Goal: Information Seeking & Learning: Learn about a topic

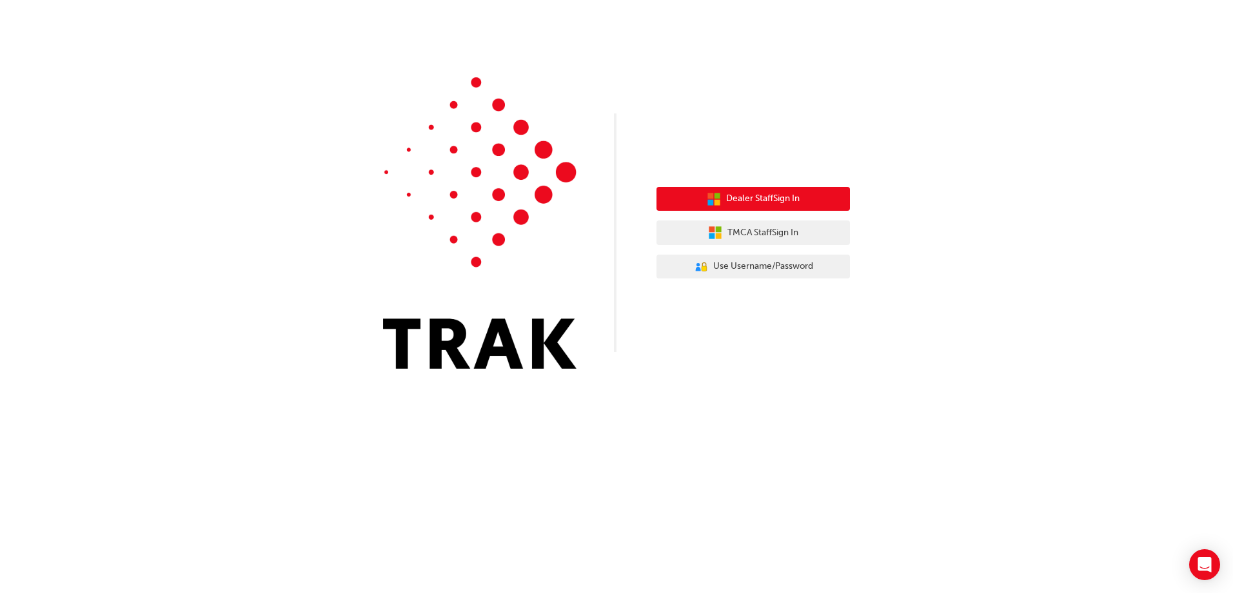
click at [771, 199] on span "Dealer Staff Sign In" at bounding box center [763, 199] width 74 height 15
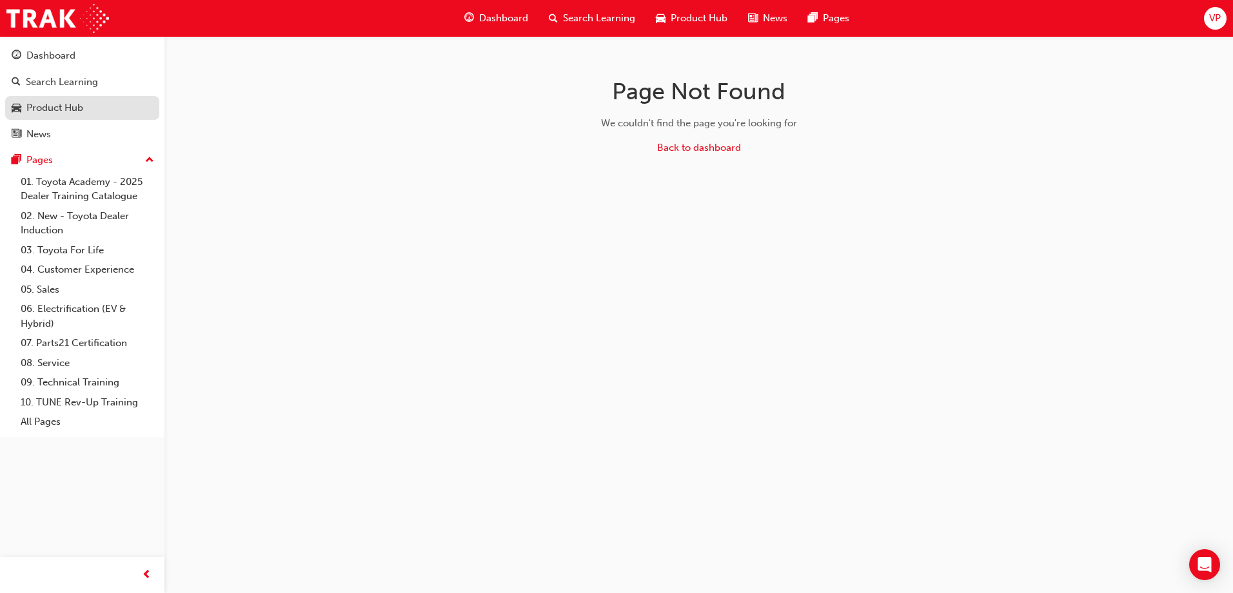
click at [53, 110] on div "Product Hub" at bounding box center [54, 108] width 57 height 15
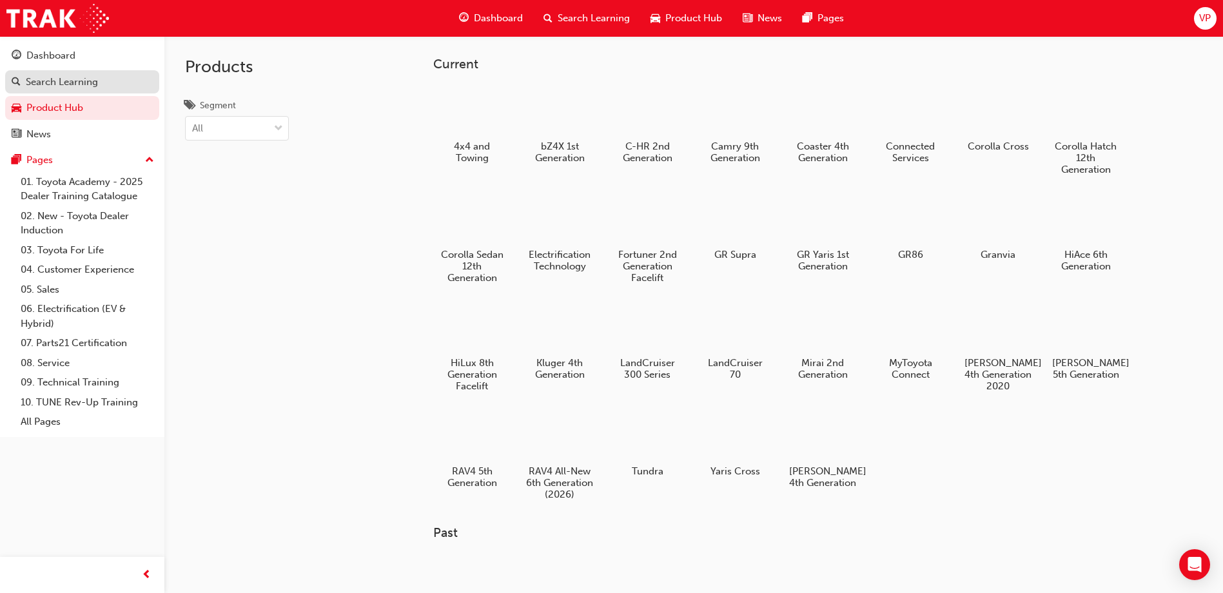
click at [58, 85] on div "Search Learning" at bounding box center [62, 82] width 72 height 15
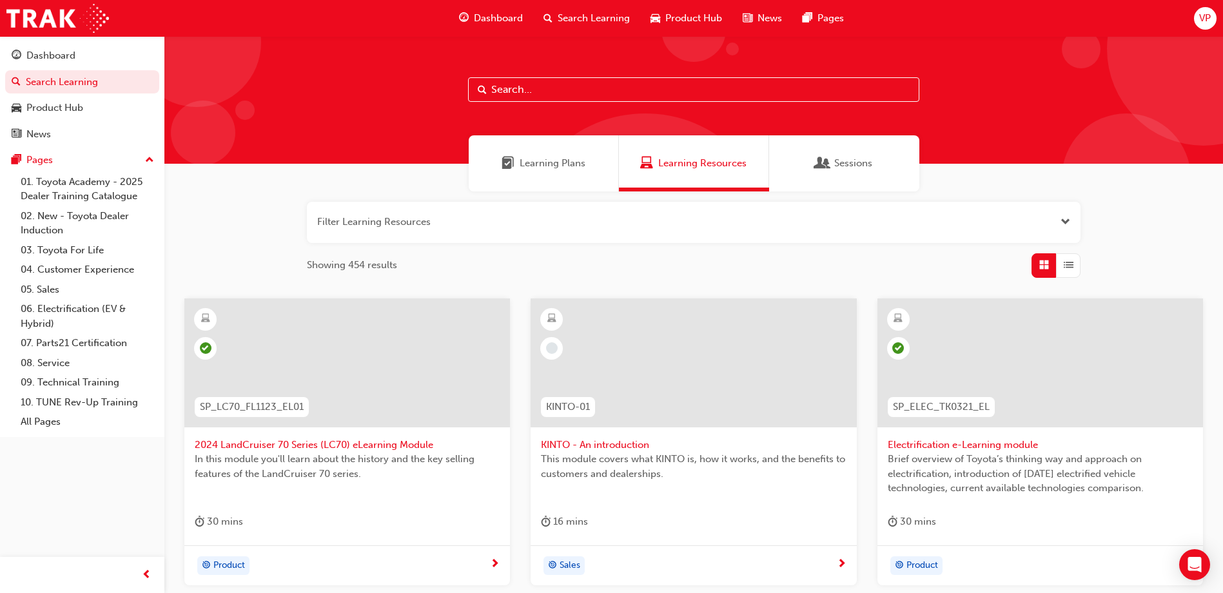
click at [564, 91] on input "text" at bounding box center [693, 89] width 451 height 25
paste input "P2P_DELIVERY_1024"
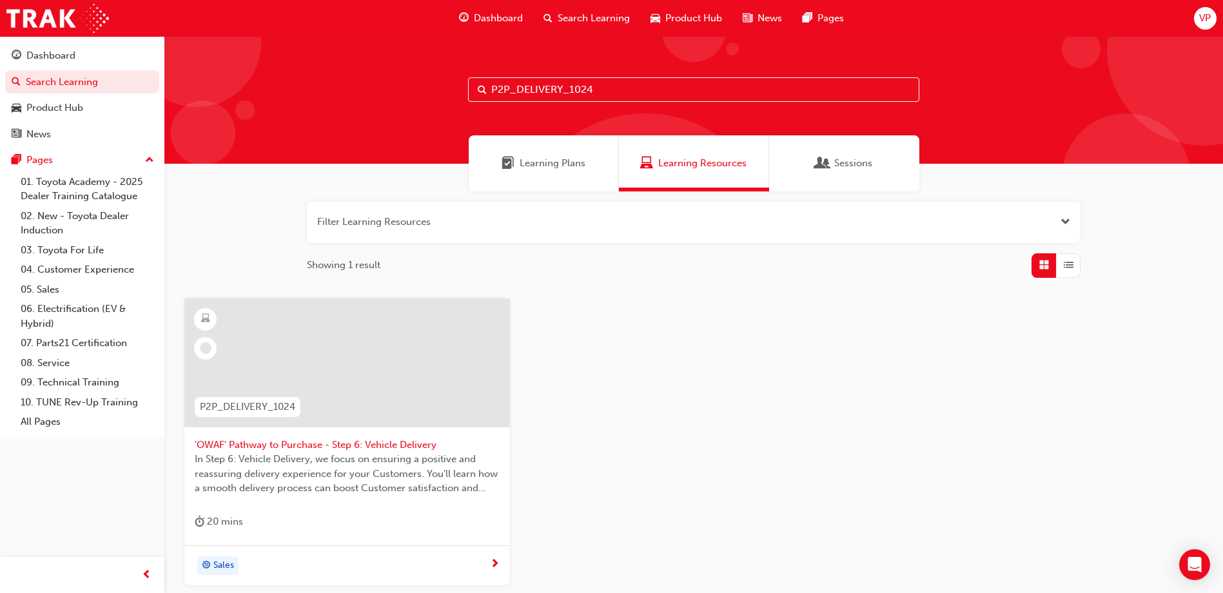
type input "P2P_DELIVERY_1024"
click at [306, 351] on div at bounding box center [347, 363] width 326 height 129
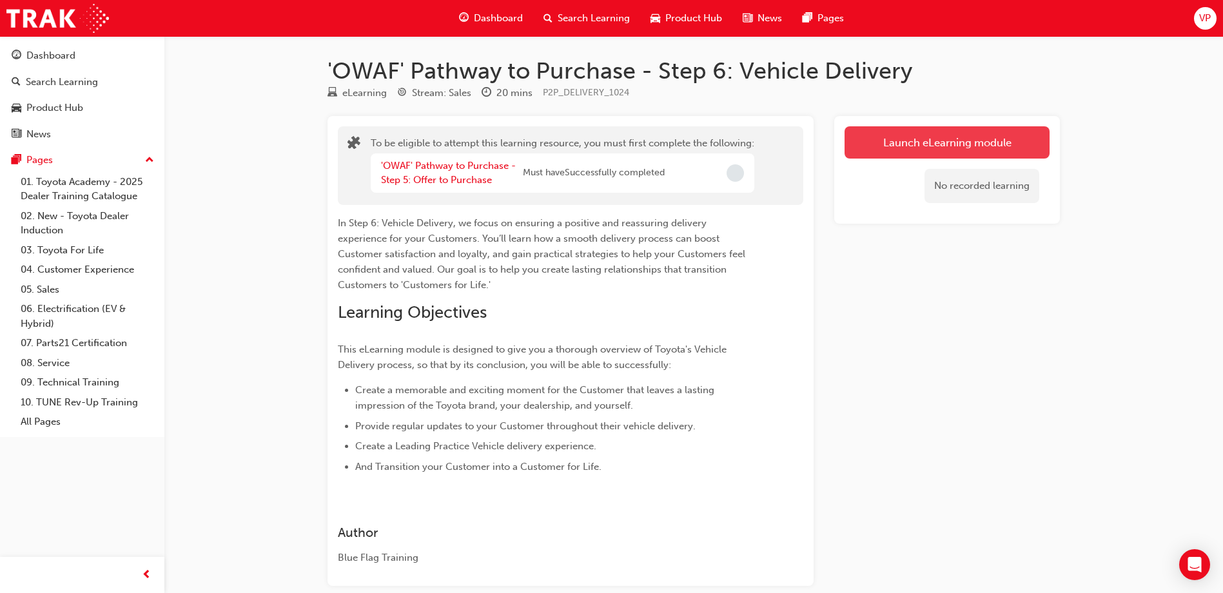
click at [945, 149] on button "Launch eLearning module" at bounding box center [947, 142] width 205 height 32
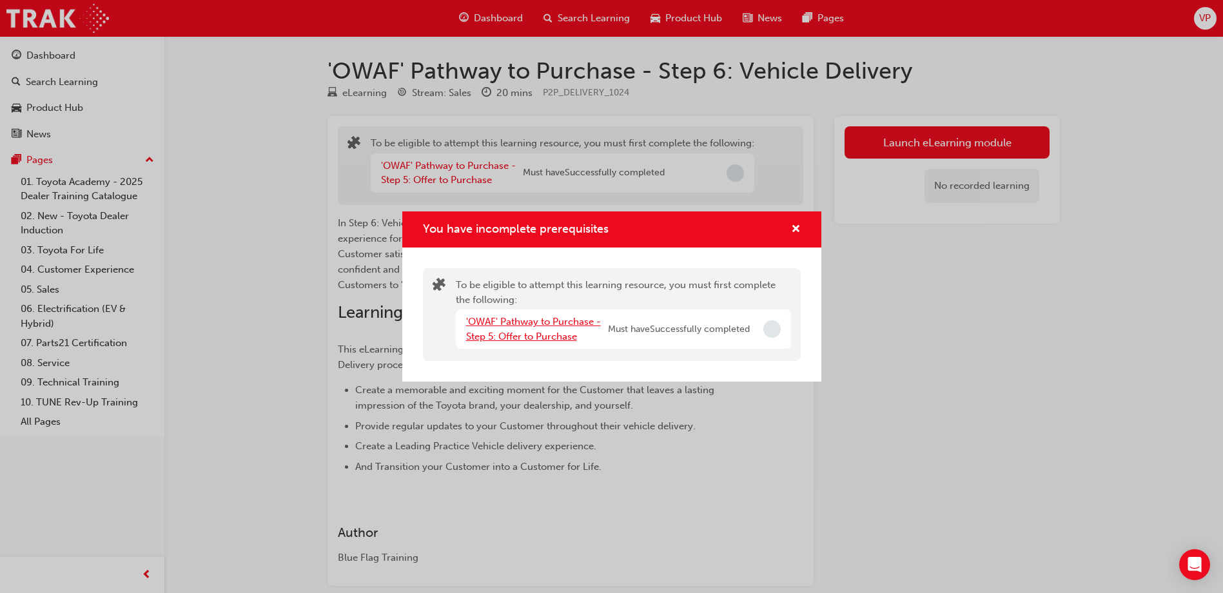
click at [552, 319] on link "'OWAF' Pathway to Purchase - Step 5: Offer to Purchase" at bounding box center [533, 329] width 135 height 26
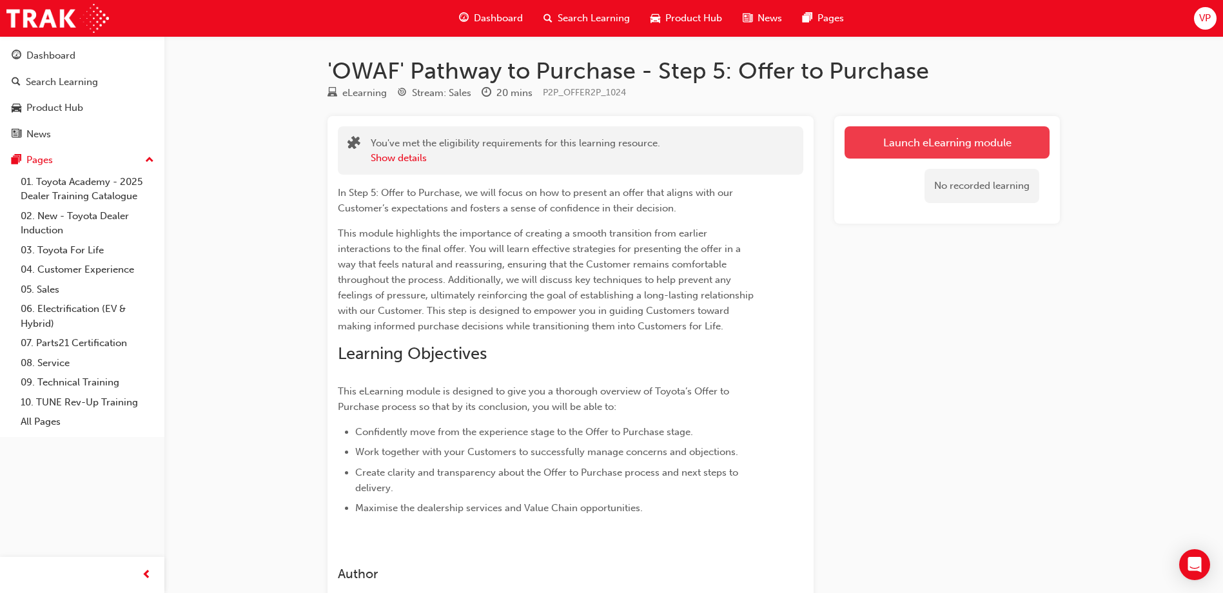
click at [937, 141] on link "Launch eLearning module" at bounding box center [947, 142] width 205 height 32
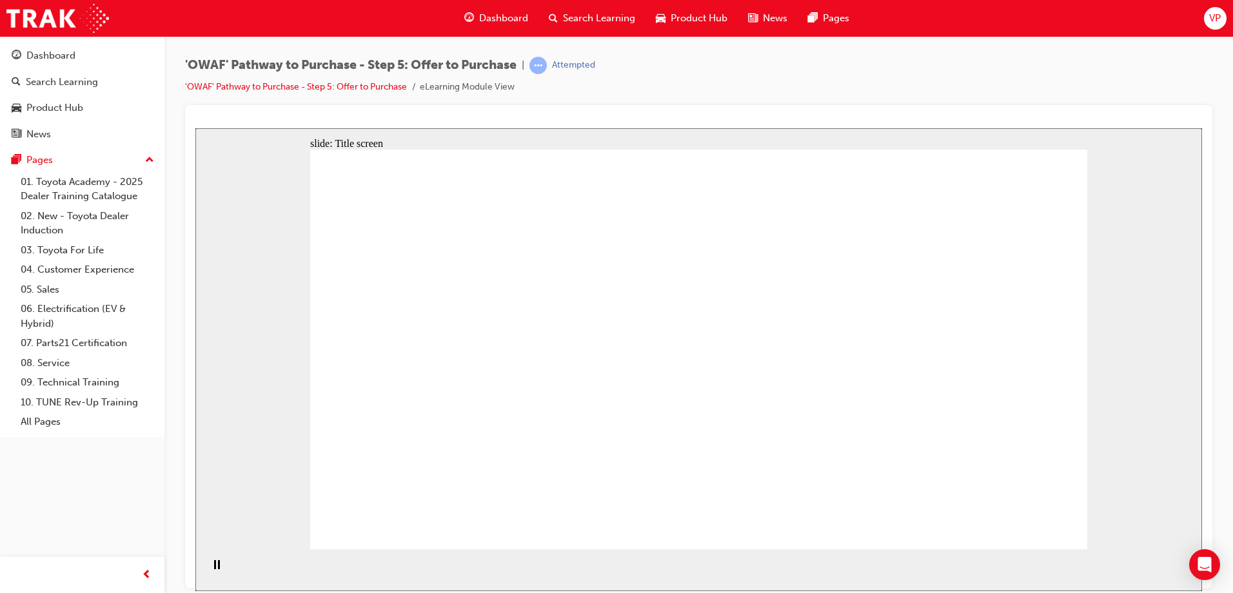
drag, startPoint x: 1025, startPoint y: 519, endPoint x: 1045, endPoint y: 535, distance: 26.2
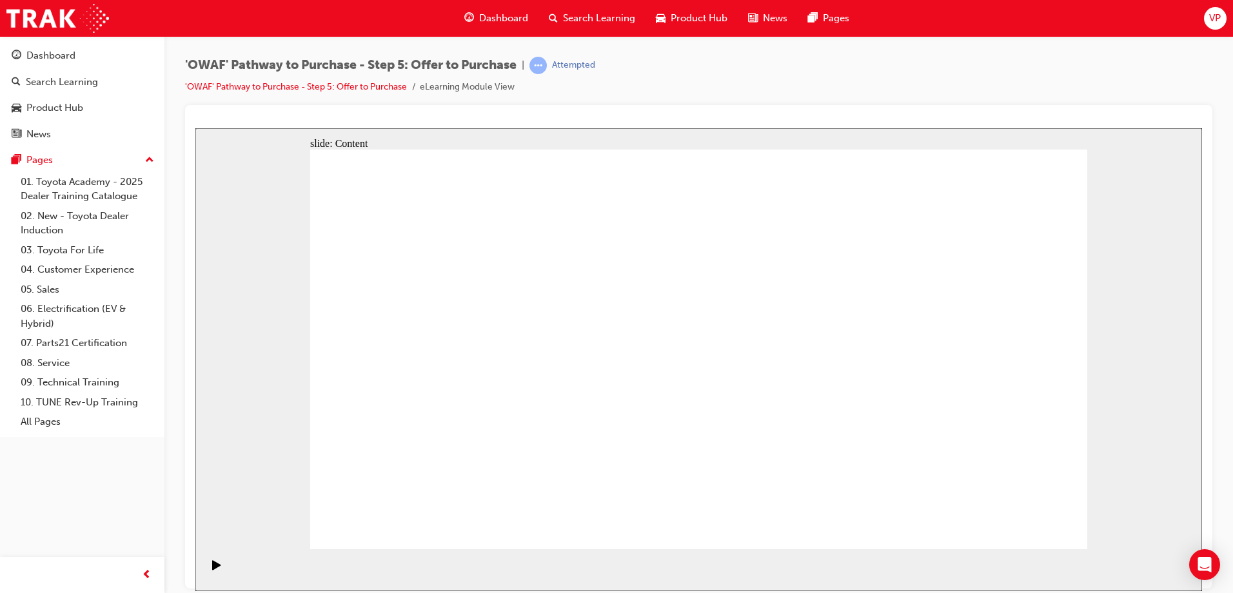
drag, startPoint x: 996, startPoint y: 509, endPoint x: 1014, endPoint y: 521, distance: 21.8
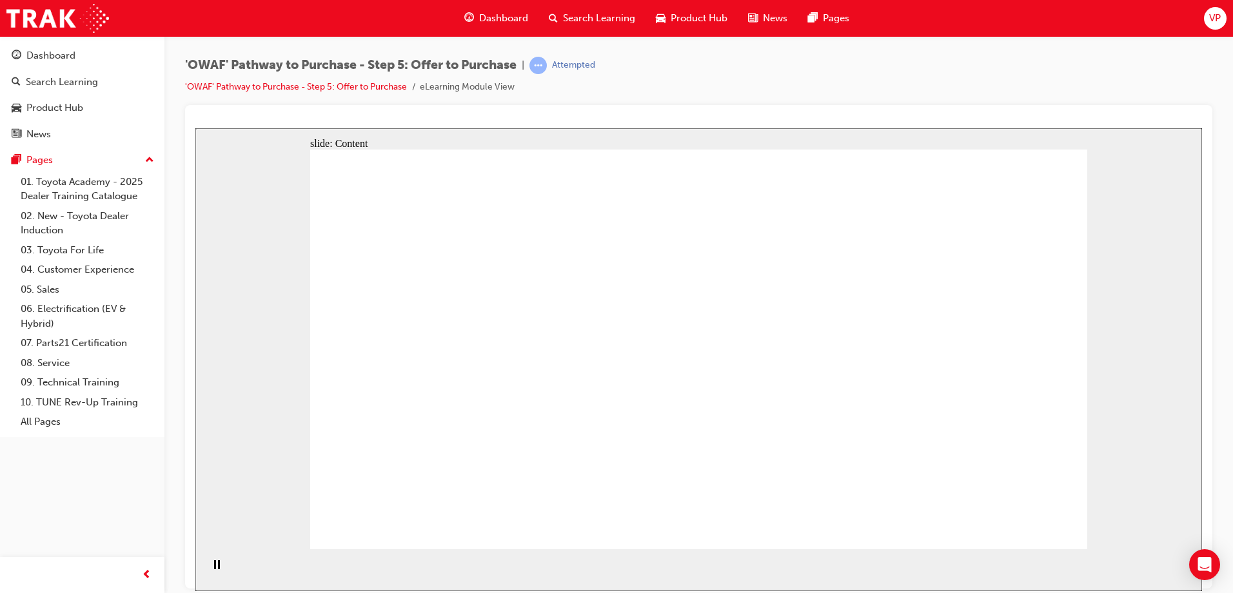
drag, startPoint x: 424, startPoint y: 443, endPoint x: 438, endPoint y: 450, distance: 15.3
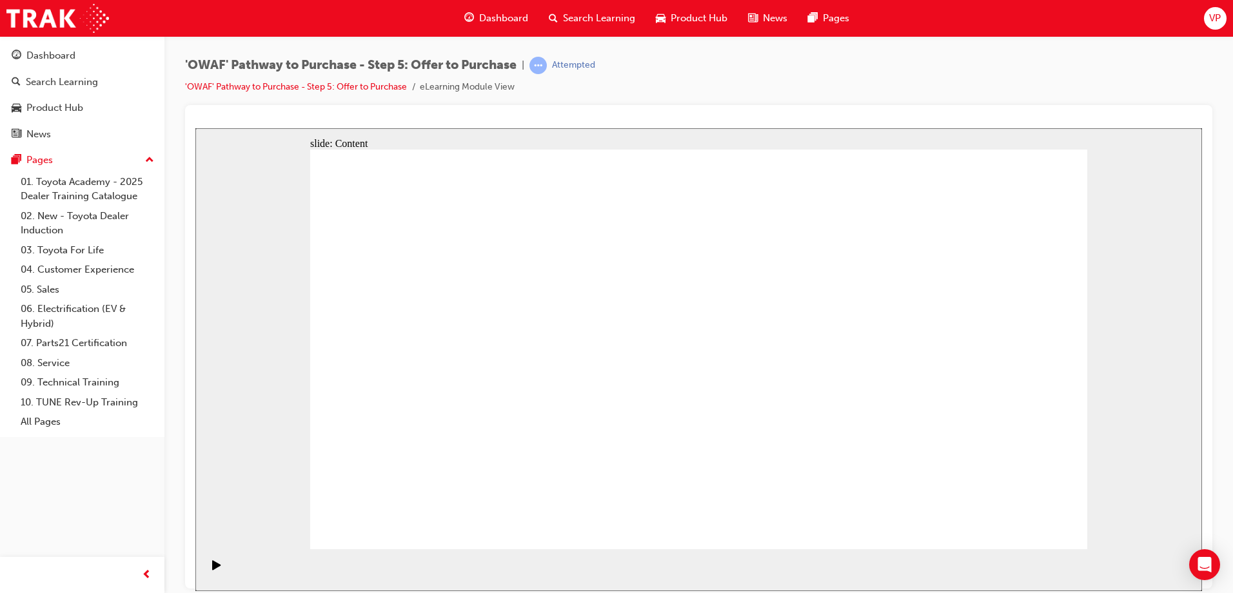
drag, startPoint x: 639, startPoint y: 288, endPoint x: 660, endPoint y: 291, distance: 20.8
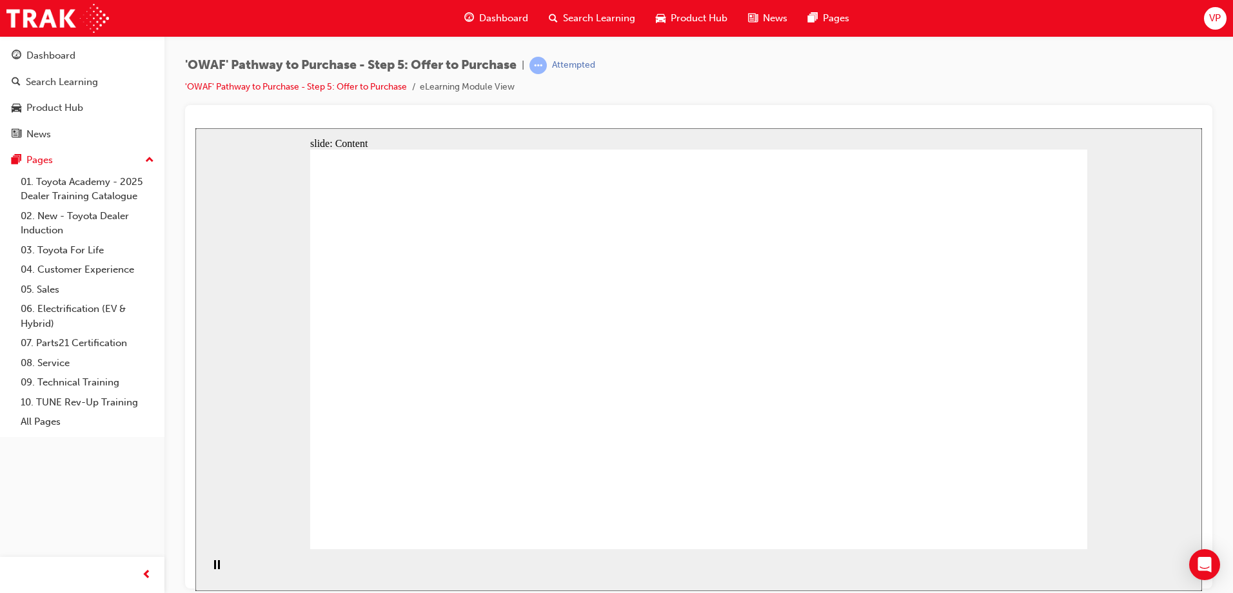
drag, startPoint x: 711, startPoint y: 302, endPoint x: 783, endPoint y: 302, distance: 72.2
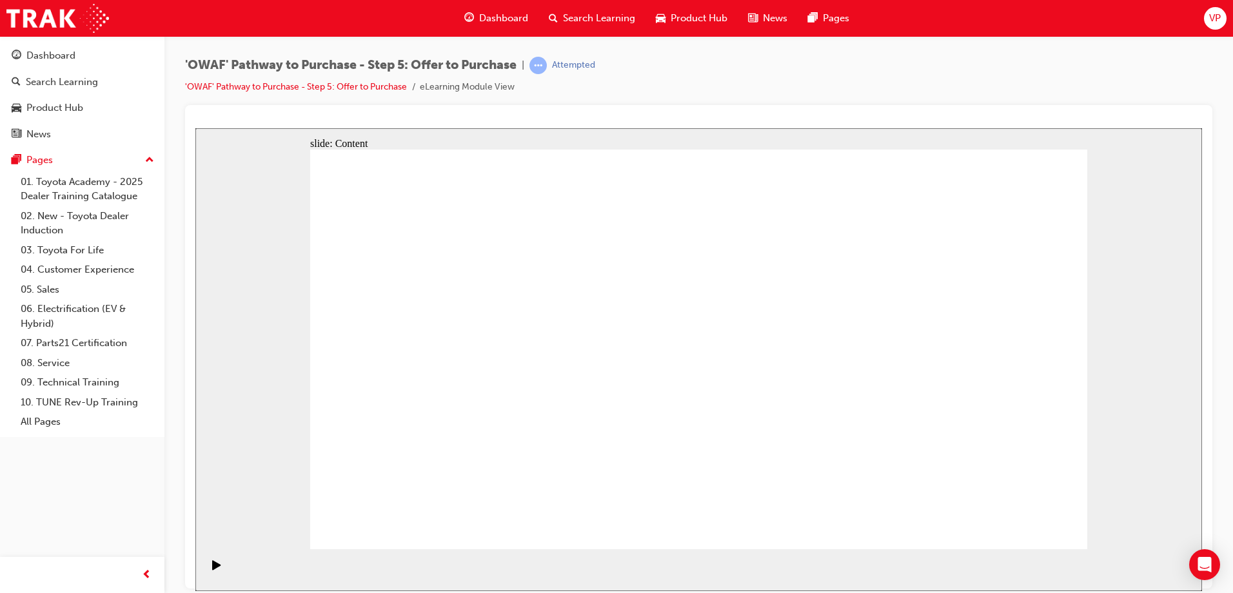
drag, startPoint x: 540, startPoint y: 229, endPoint x: 568, endPoint y: 228, distance: 28.4
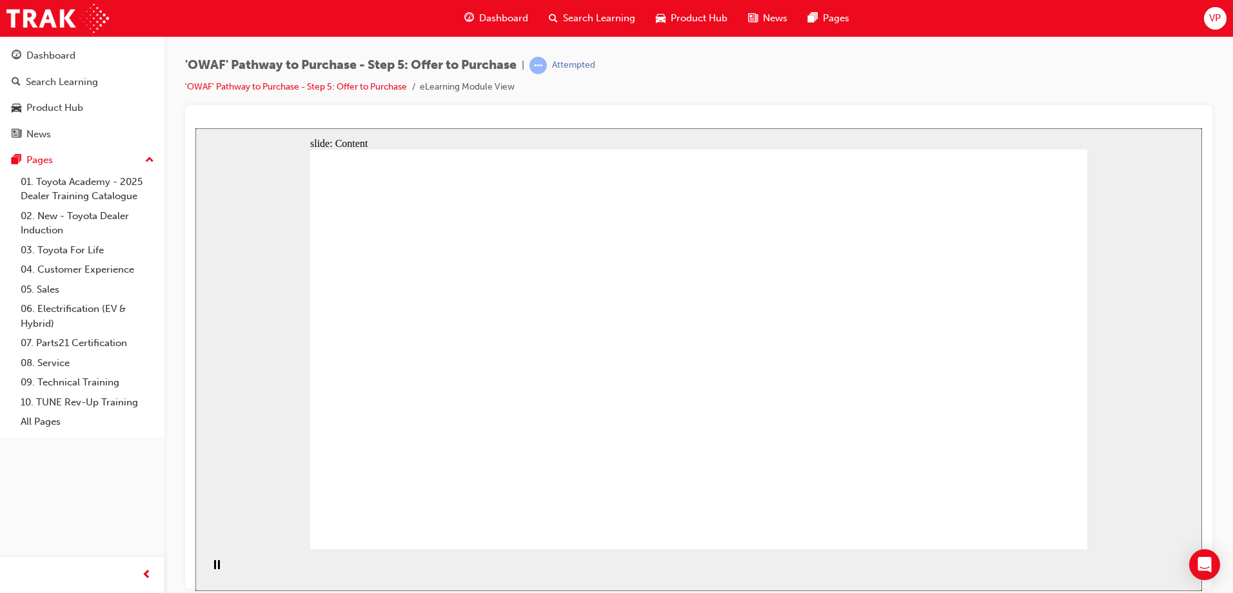
drag, startPoint x: 426, startPoint y: 370, endPoint x: 721, endPoint y: 326, distance: 298.6
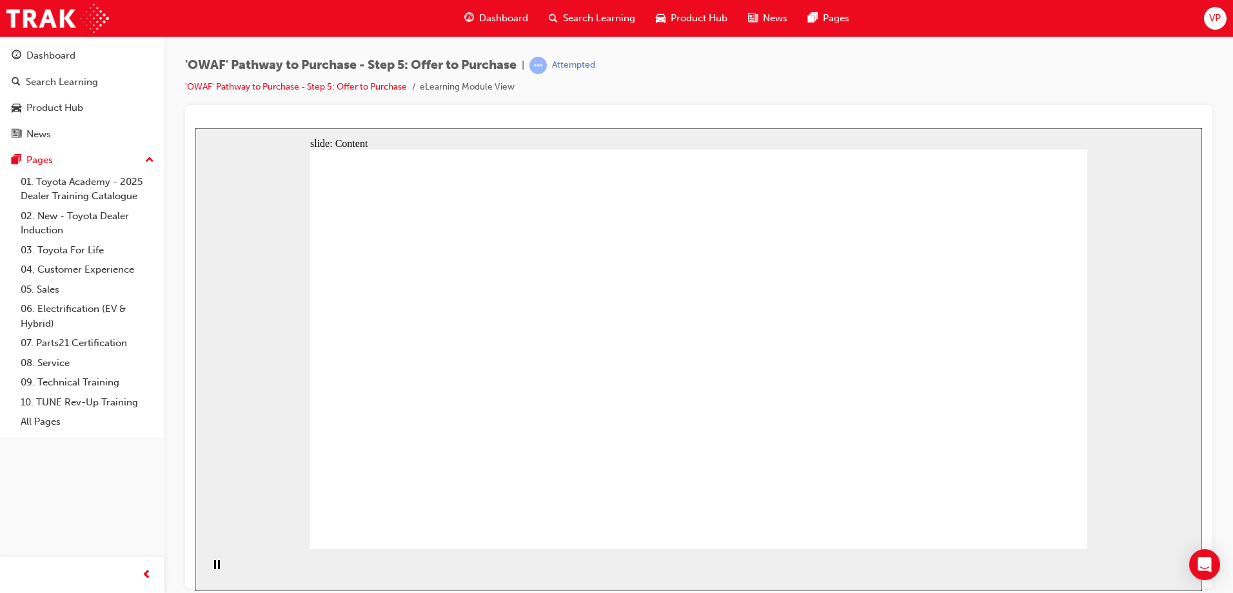
drag, startPoint x: 749, startPoint y: 291, endPoint x: 756, endPoint y: 290, distance: 7.1
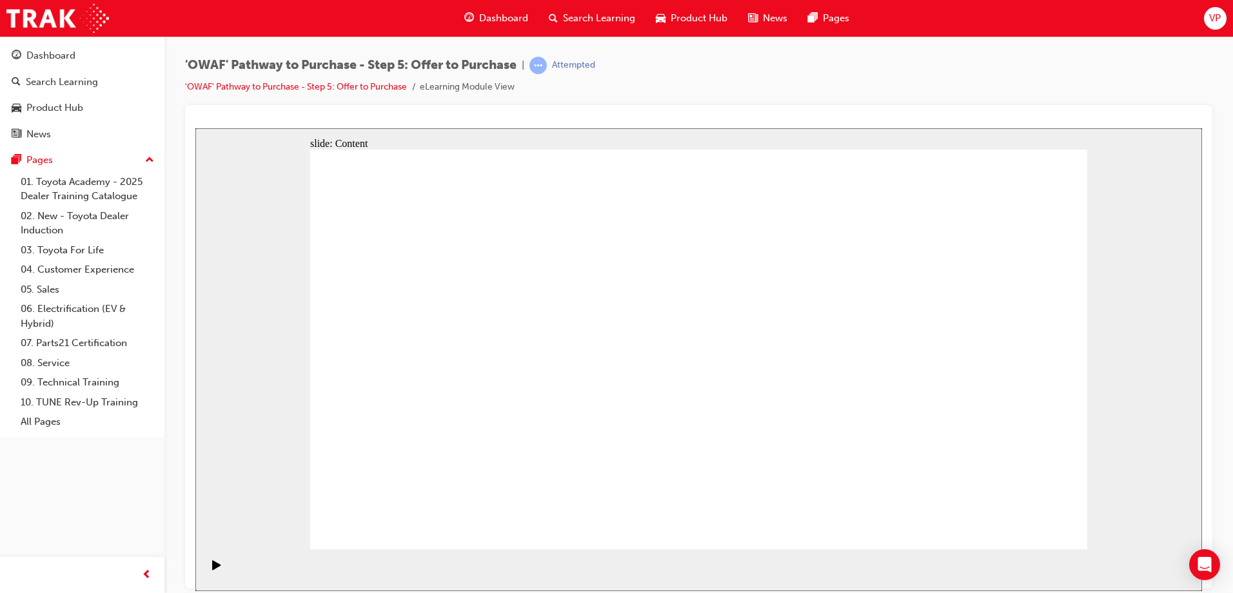
drag, startPoint x: 849, startPoint y: 291, endPoint x: 940, endPoint y: 295, distance: 90.4
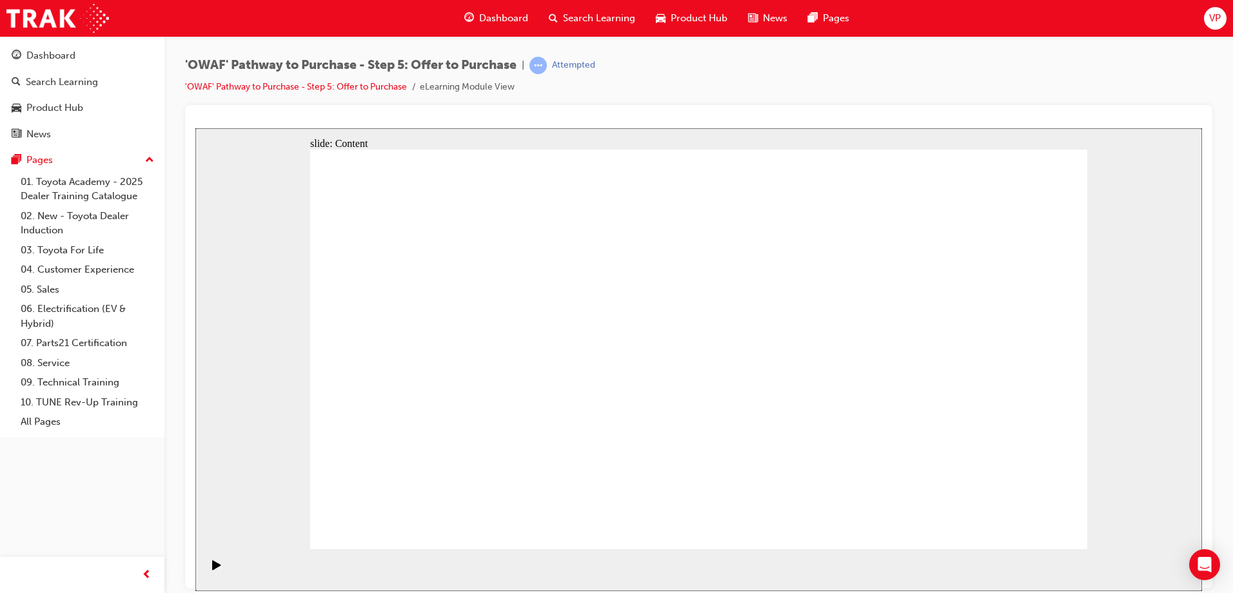
radio input "true"
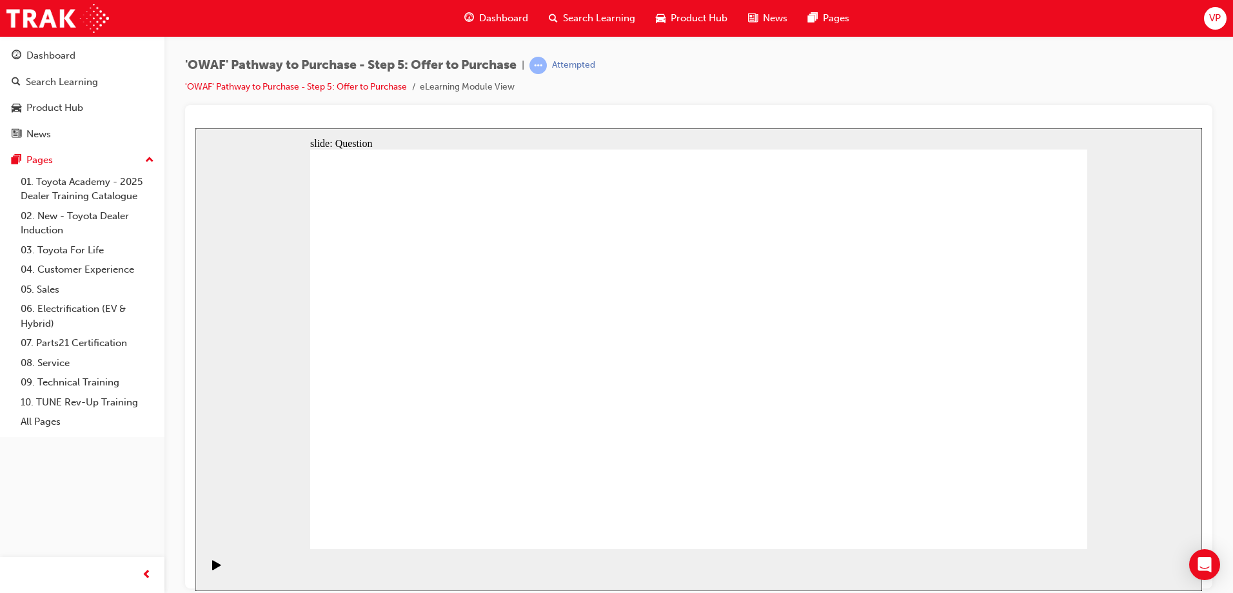
radio input "false"
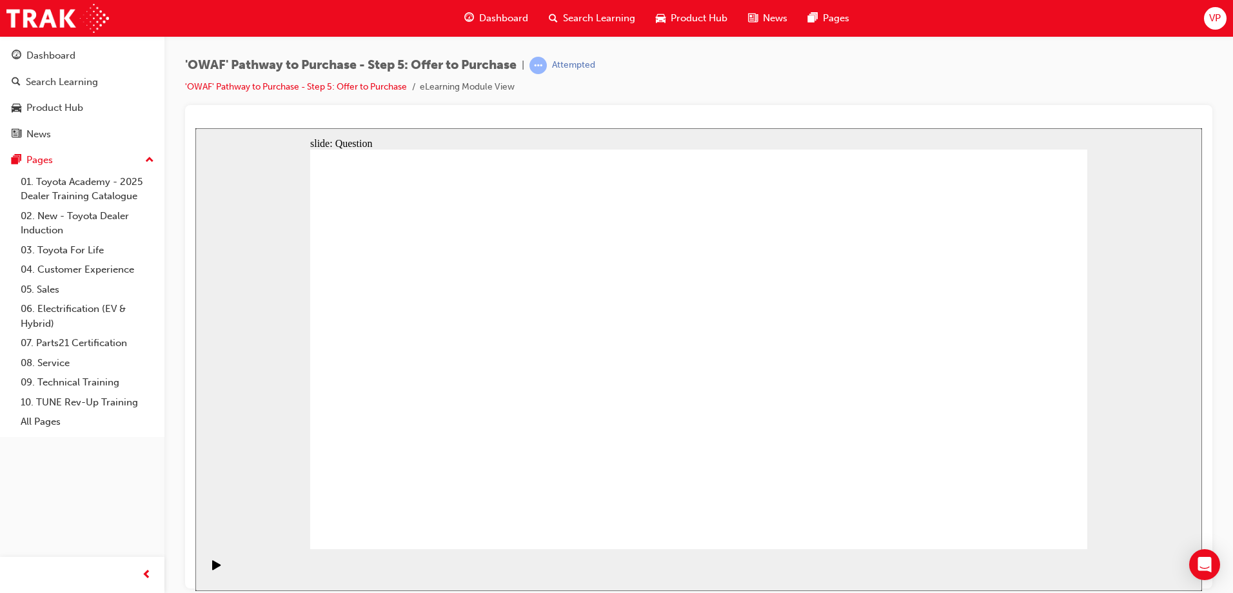
radio input "true"
drag, startPoint x: 426, startPoint y: 317, endPoint x: 470, endPoint y: 420, distance: 112.1
drag, startPoint x: 555, startPoint y: 326, endPoint x: 660, endPoint y: 433, distance: 149.6
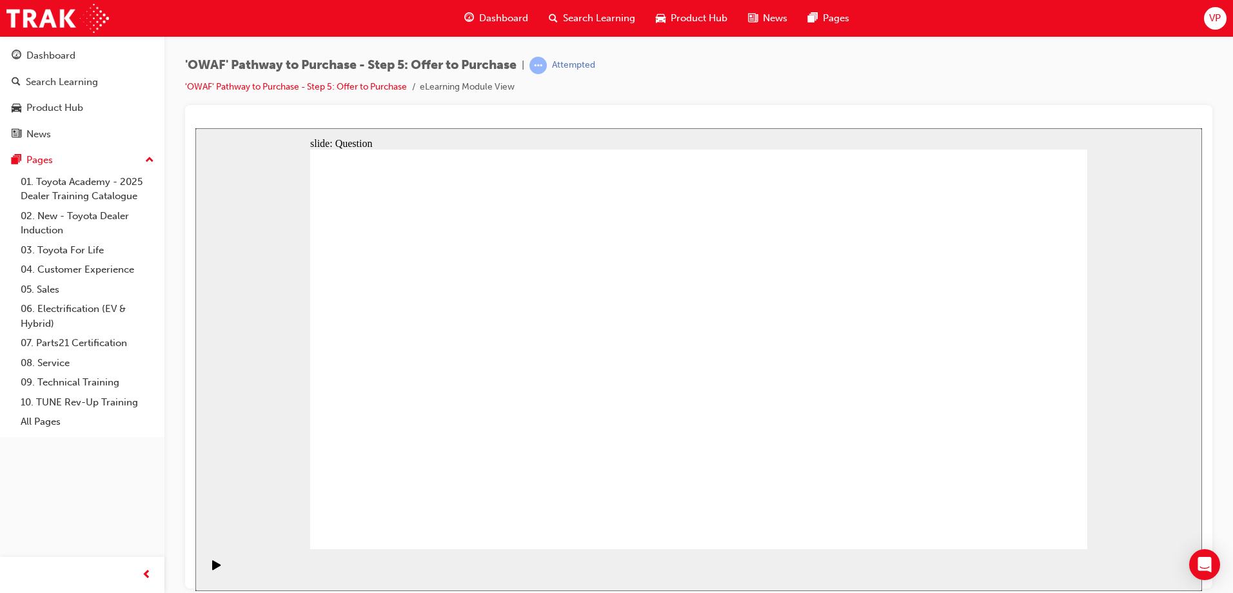
drag, startPoint x: 763, startPoint y: 324, endPoint x: 792, endPoint y: 423, distance: 102.8
drag, startPoint x: 964, startPoint y: 328, endPoint x: 931, endPoint y: 436, distance: 112.8
drag, startPoint x: 986, startPoint y: 334, endPoint x: 460, endPoint y: 439, distance: 535.9
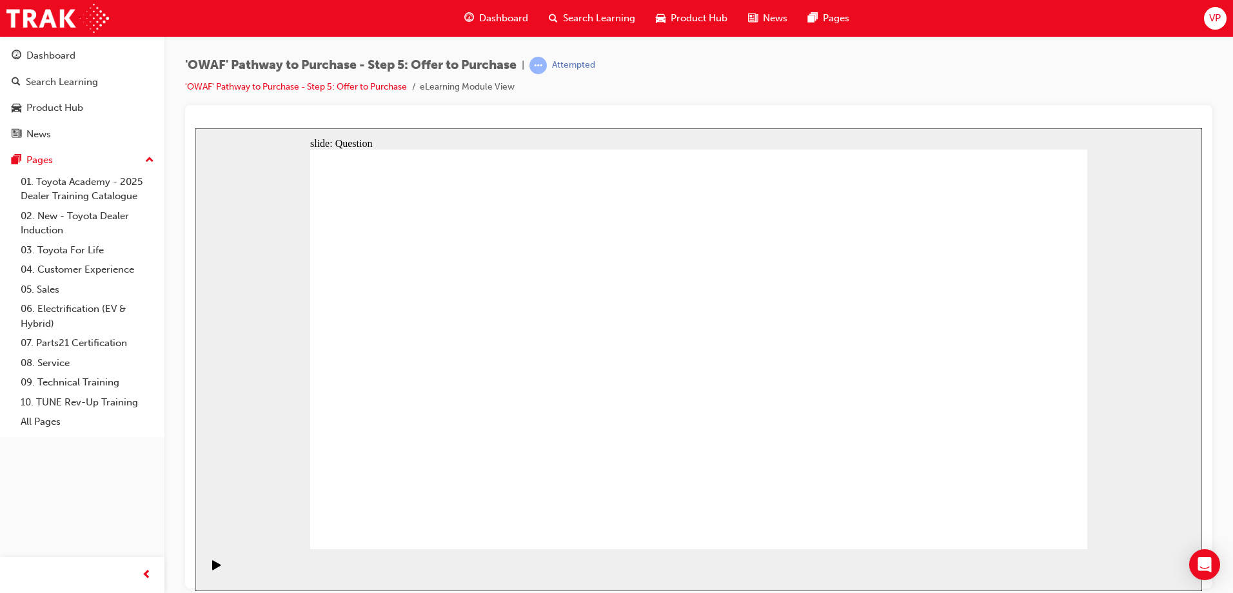
drag, startPoint x: 428, startPoint y: 322, endPoint x: 646, endPoint y: 415, distance: 237.2
drag, startPoint x: 763, startPoint y: 337, endPoint x: 933, endPoint y: 437, distance: 197.1
drag, startPoint x: 889, startPoint y: 322, endPoint x: 815, endPoint y: 419, distance: 121.0
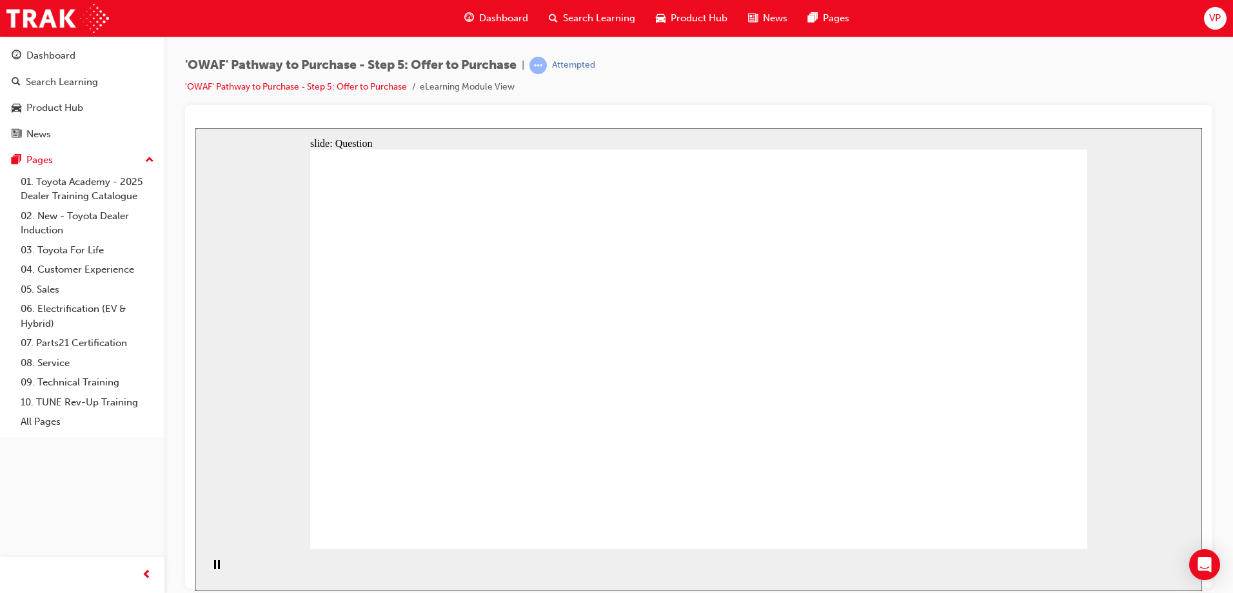
drag, startPoint x: 847, startPoint y: 321, endPoint x: 821, endPoint y: 302, distance: 32.4
drag, startPoint x: 983, startPoint y: 321, endPoint x: 446, endPoint y: 326, distance: 537.9
drag, startPoint x: 980, startPoint y: 381, endPoint x: 428, endPoint y: 371, distance: 551.5
drag, startPoint x: 846, startPoint y: 453, endPoint x: 651, endPoint y: 343, distance: 224.4
drag, startPoint x: 841, startPoint y: 390, endPoint x: 633, endPoint y: 410, distance: 209.3
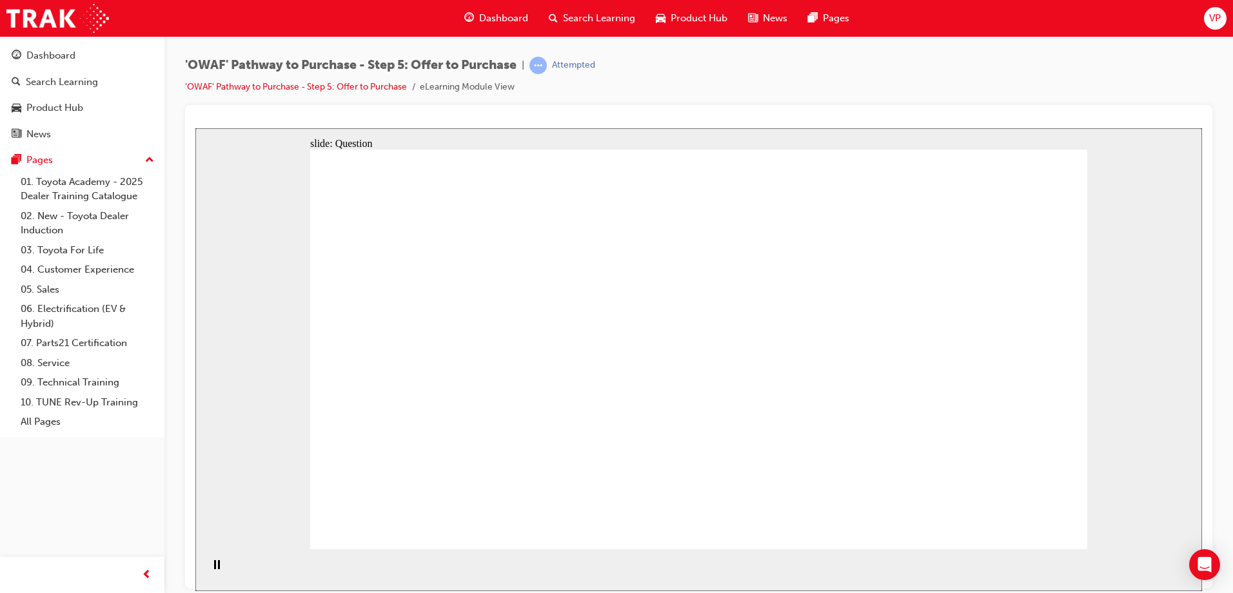
drag, startPoint x: 995, startPoint y: 445, endPoint x: 430, endPoint y: 437, distance: 565.0
drag, startPoint x: 853, startPoint y: 322, endPoint x: 662, endPoint y: 469, distance: 240.4
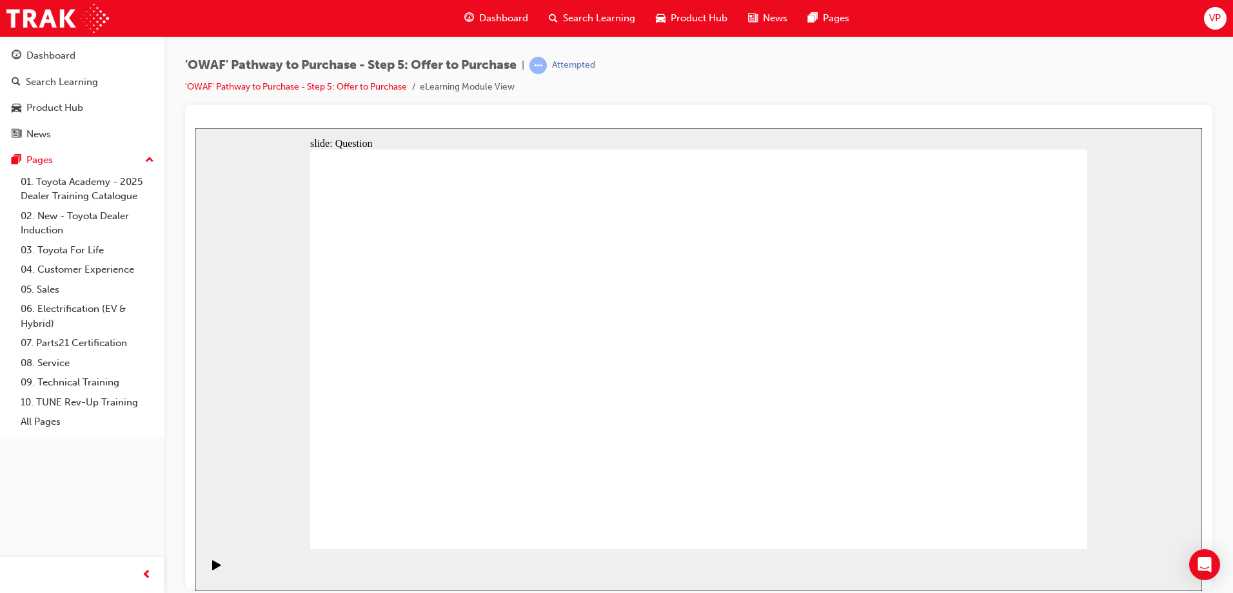
checkbox input "true"
drag, startPoint x: 1017, startPoint y: 437, endPoint x: 991, endPoint y: 408, distance: 39.7
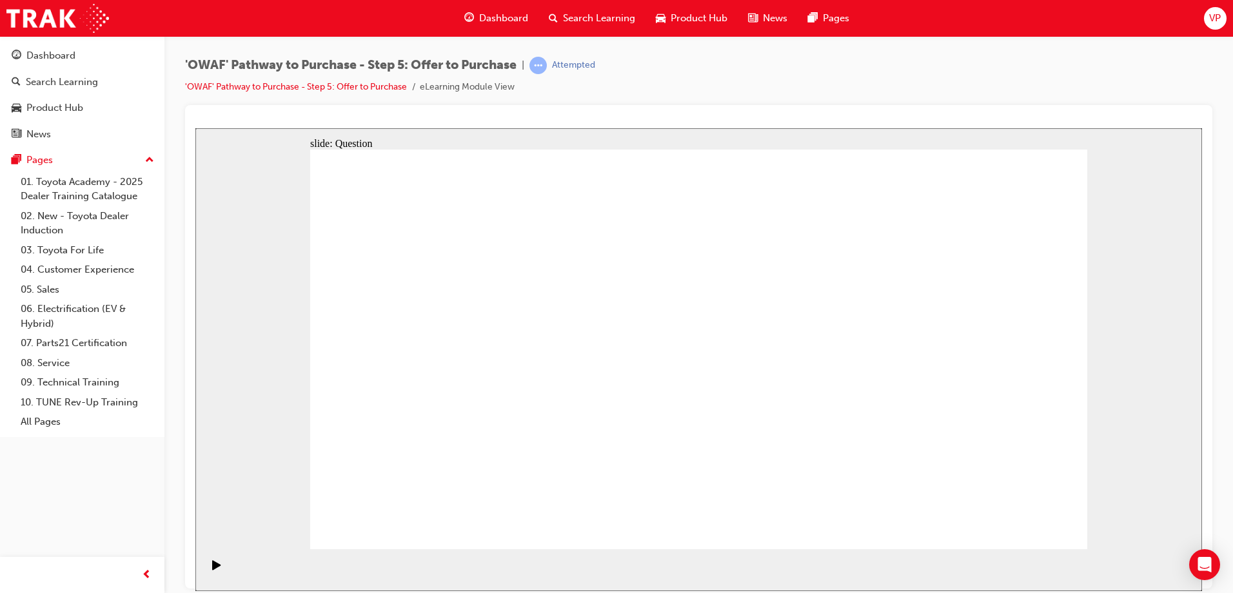
checkbox input "true"
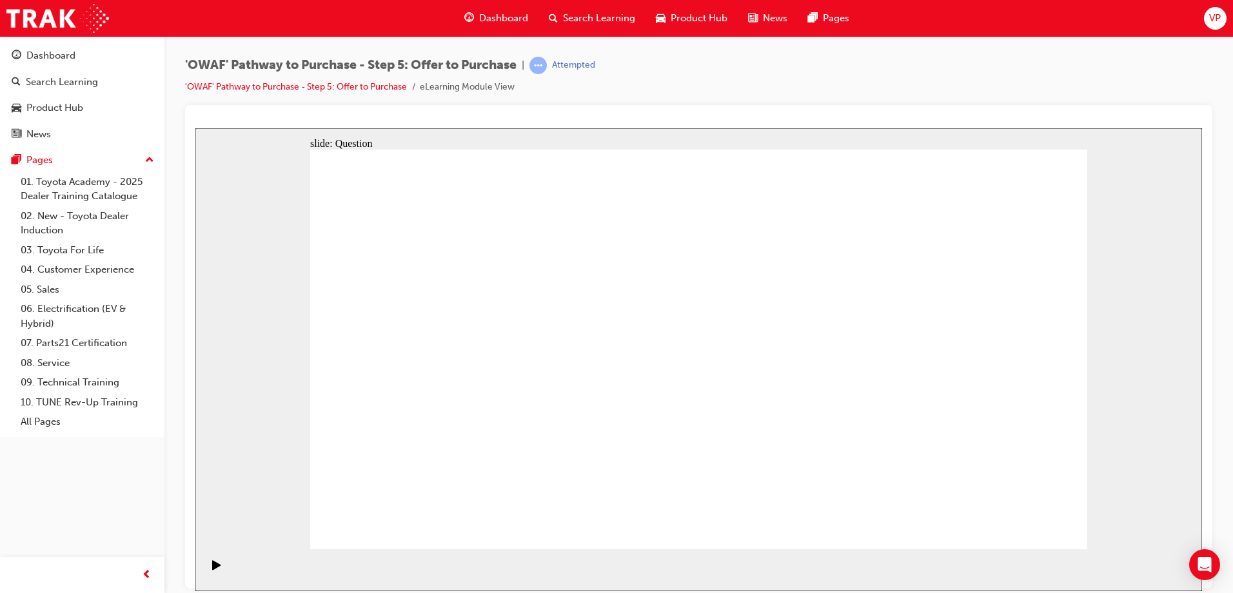
radio input "false"
radio input "true"
radio input "false"
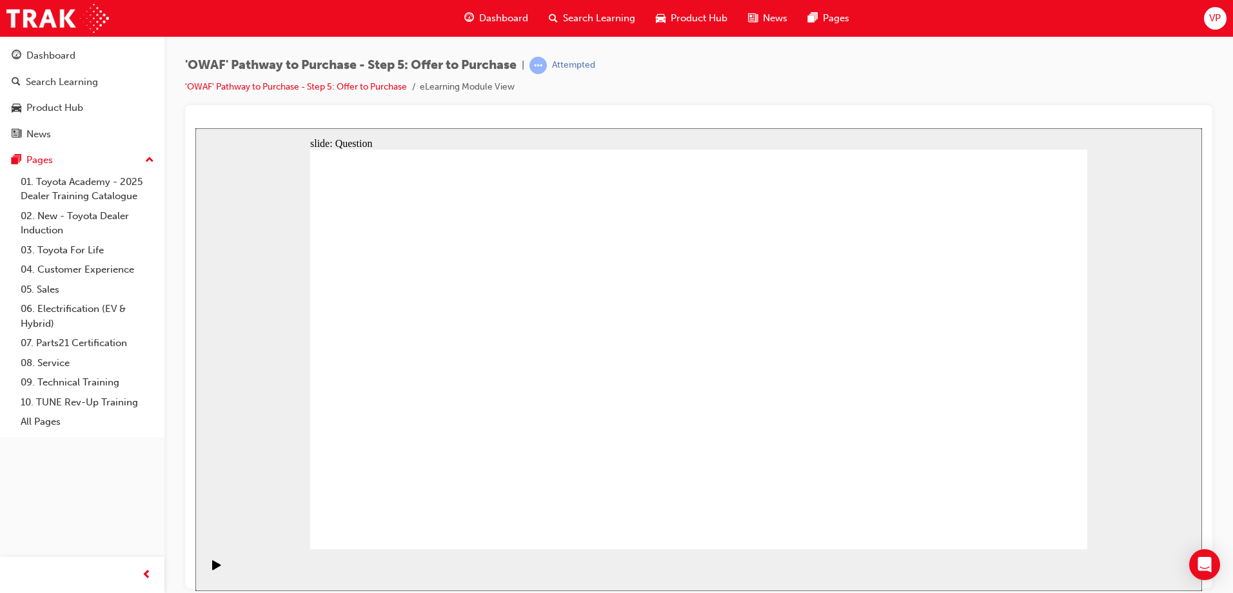
radio input "true"
drag, startPoint x: 1026, startPoint y: 509, endPoint x: 1020, endPoint y: 524, distance: 16.8
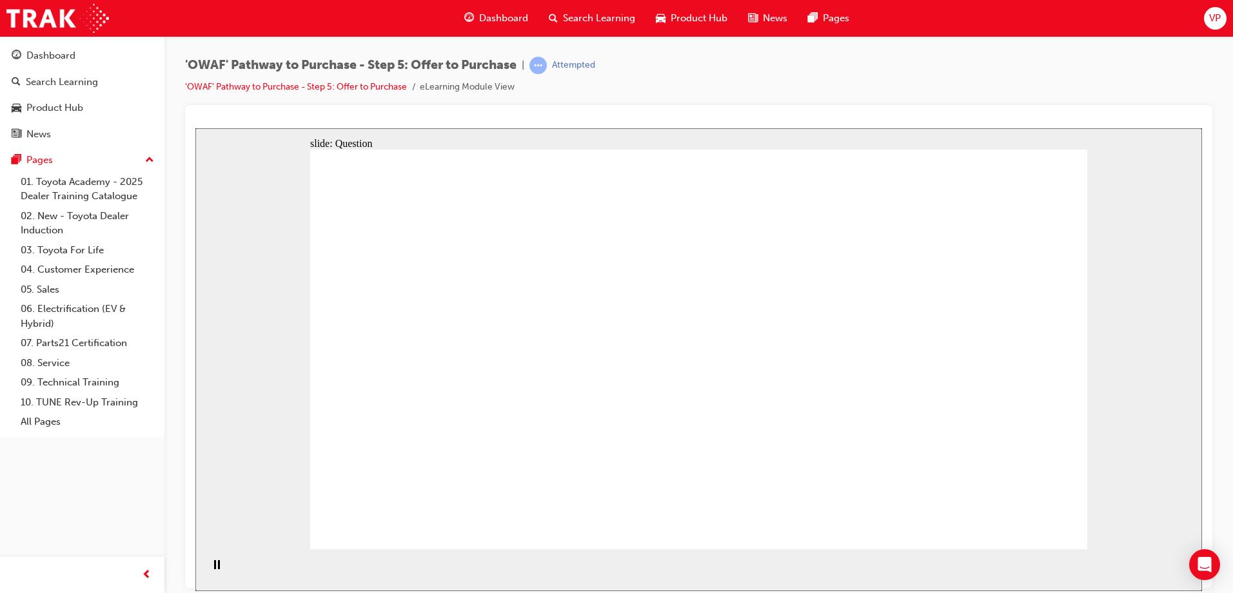
radio input "true"
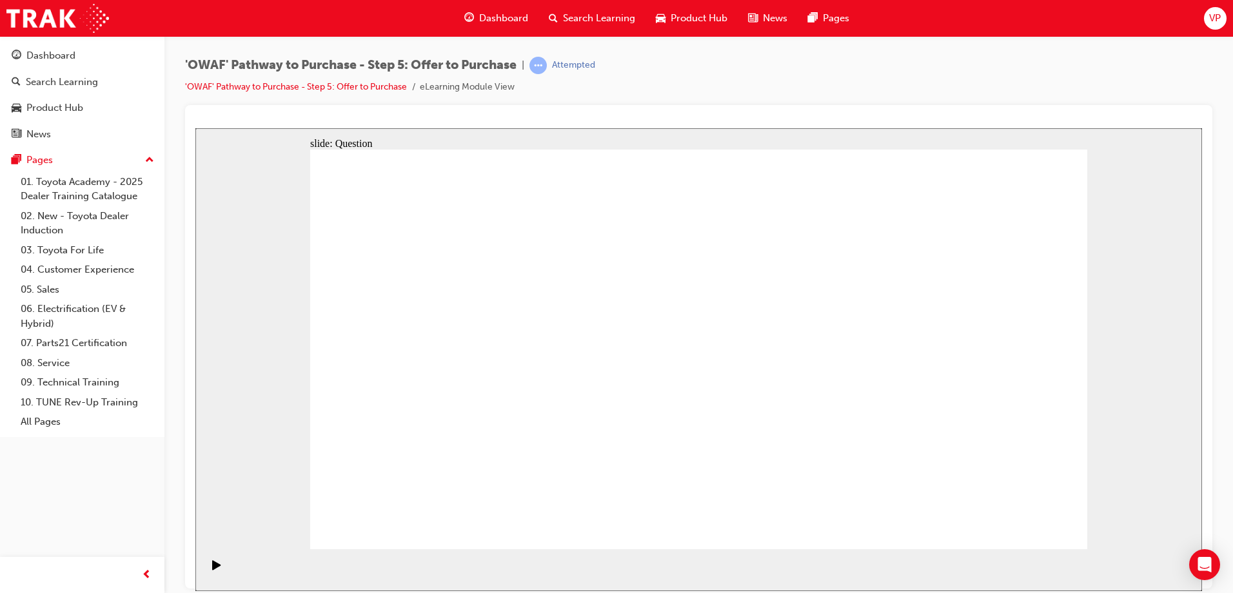
drag, startPoint x: 409, startPoint y: 318, endPoint x: 449, endPoint y: 420, distance: 109.7
drag, startPoint x: 767, startPoint y: 322, endPoint x: 826, endPoint y: 359, distance: 69.2
drag, startPoint x: 869, startPoint y: 328, endPoint x: 772, endPoint y: 415, distance: 129.7
drag, startPoint x: 971, startPoint y: 327, endPoint x: 932, endPoint y: 430, distance: 110.4
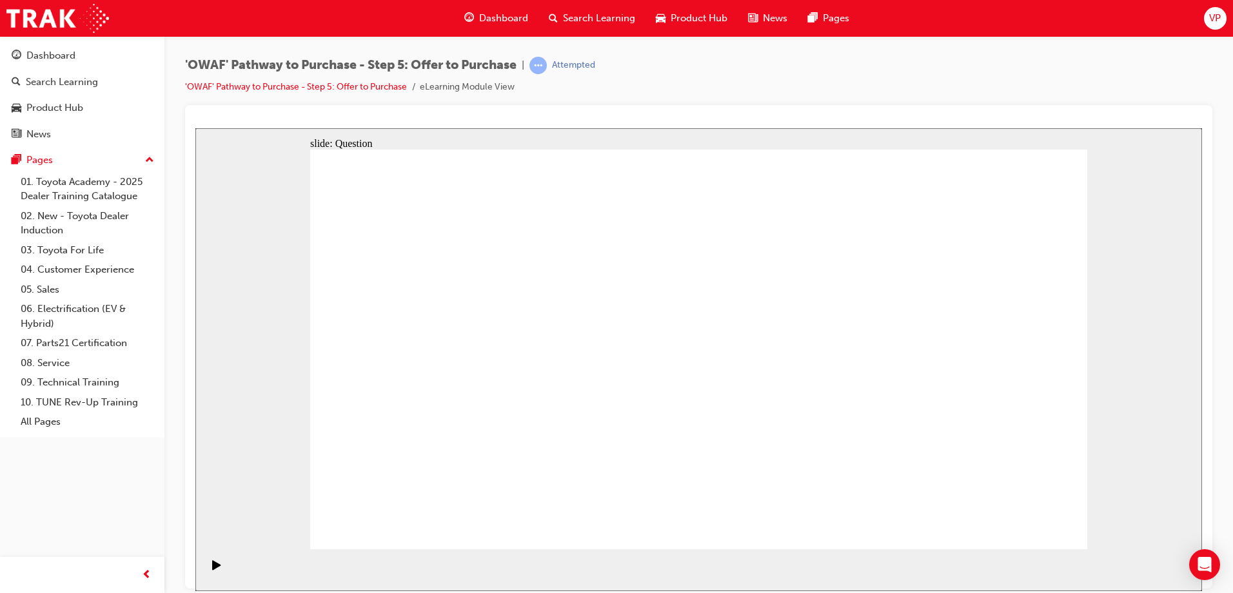
drag, startPoint x: 982, startPoint y: 332, endPoint x: 453, endPoint y: 433, distance: 538.4
drag, startPoint x: 874, startPoint y: 327, endPoint x: 642, endPoint y: 431, distance: 254.3
drag, startPoint x: 742, startPoint y: 322, endPoint x: 795, endPoint y: 423, distance: 113.7
drag, startPoint x: 425, startPoint y: 332, endPoint x: 963, endPoint y: 435, distance: 547.7
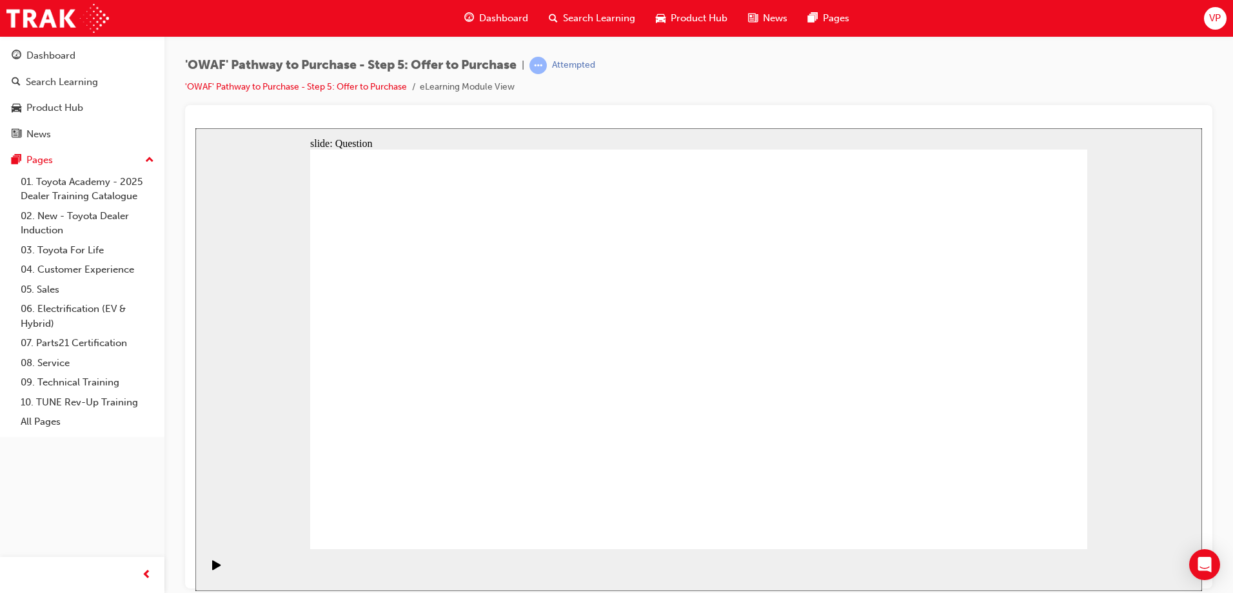
drag, startPoint x: 865, startPoint y: 329, endPoint x: 640, endPoint y: 320, distance: 224.6
drag, startPoint x: 977, startPoint y: 323, endPoint x: 635, endPoint y: 359, distance: 344.3
drag, startPoint x: 964, startPoint y: 386, endPoint x: 380, endPoint y: 313, distance: 588.2
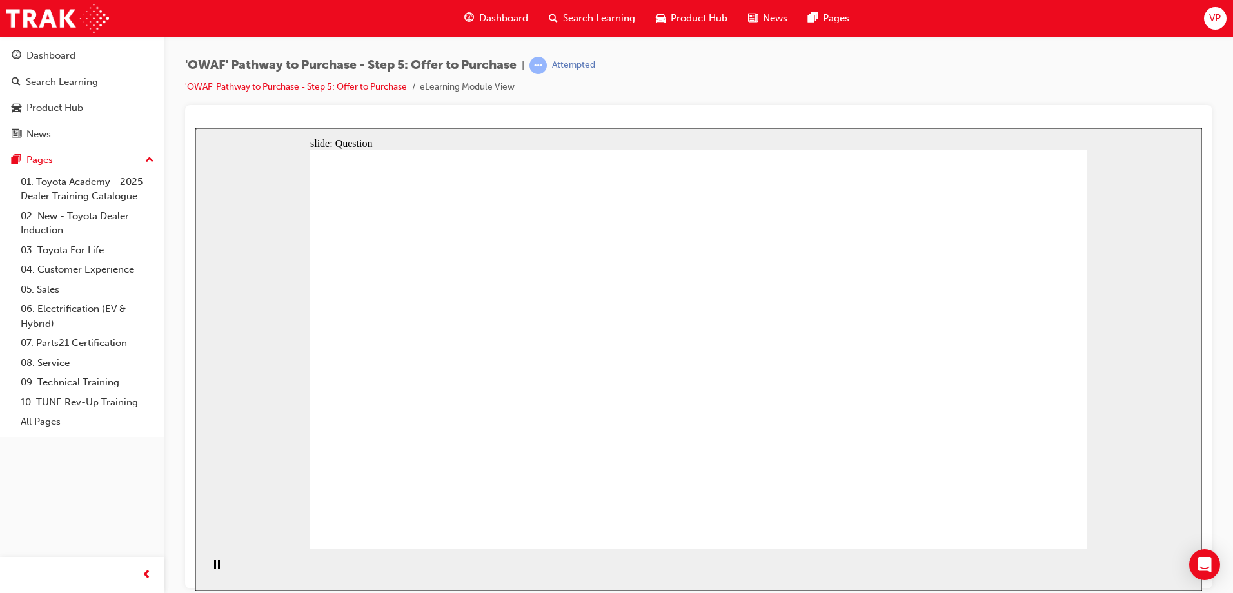
drag, startPoint x: 404, startPoint y: 317, endPoint x: 431, endPoint y: 326, distance: 28.6
drag, startPoint x: 834, startPoint y: 387, endPoint x: 408, endPoint y: 366, distance: 426.8
drag, startPoint x: 878, startPoint y: 446, endPoint x: 660, endPoint y: 410, distance: 221.7
drag, startPoint x: 945, startPoint y: 444, endPoint x: 399, endPoint y: 411, distance: 546.5
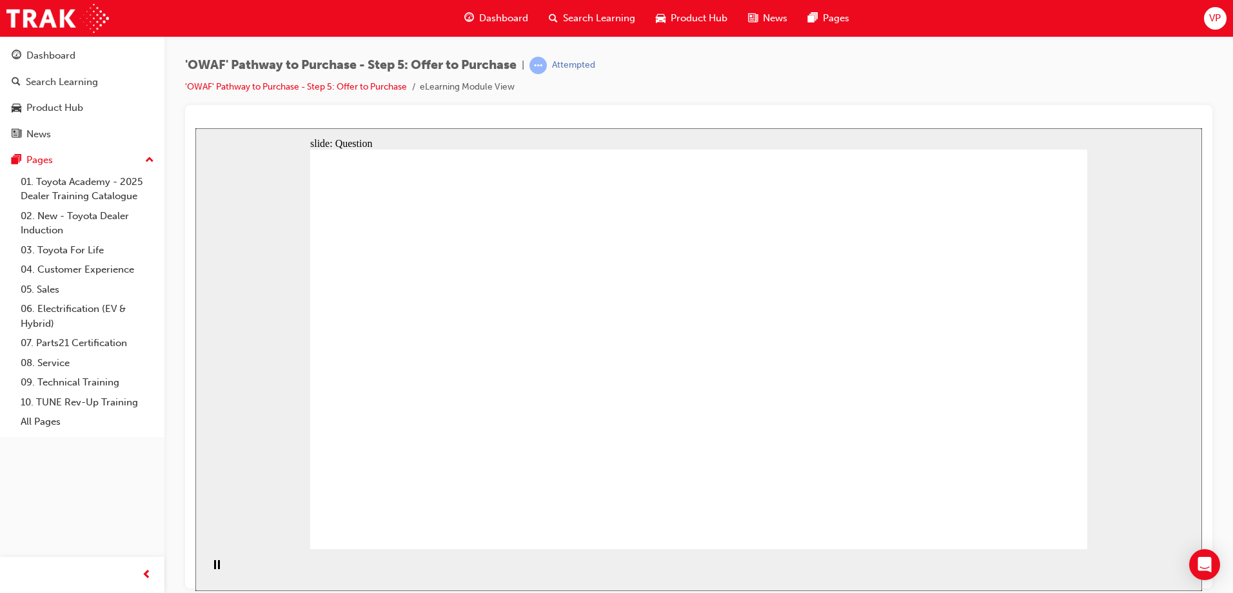
checkbox input "true"
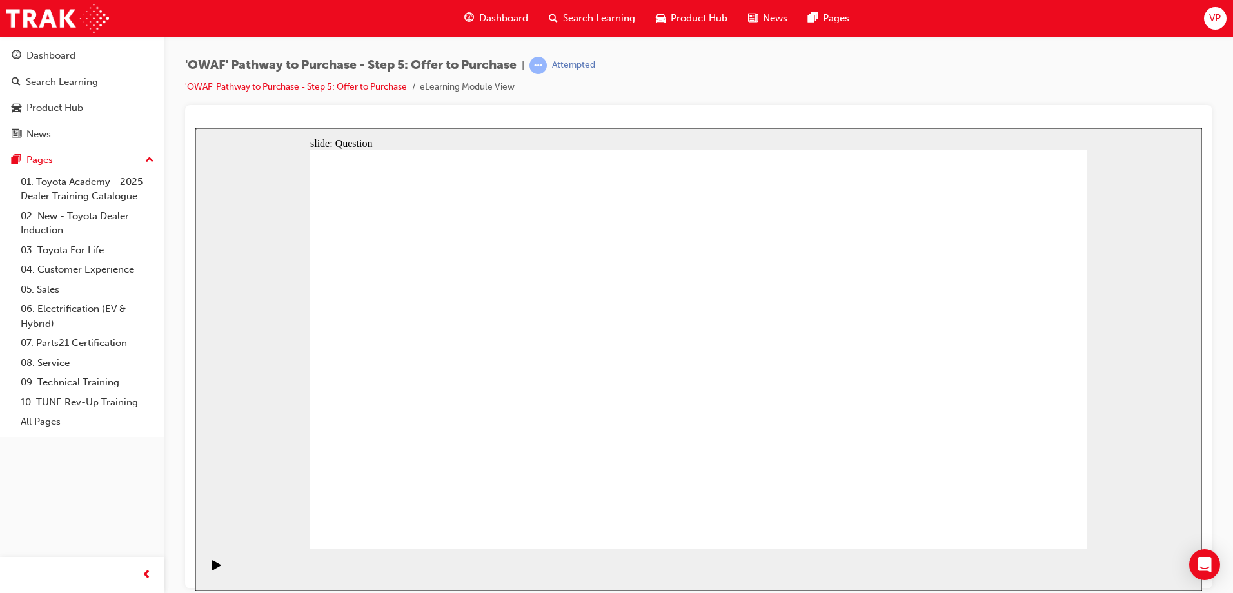
checkbox input "true"
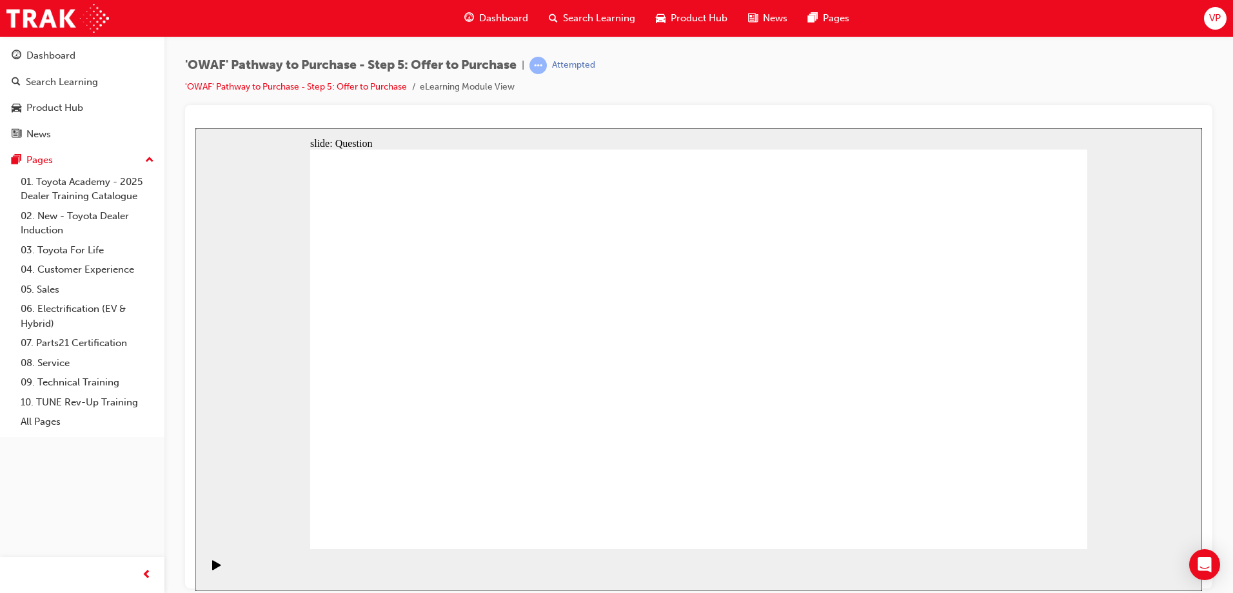
checkbox input "false"
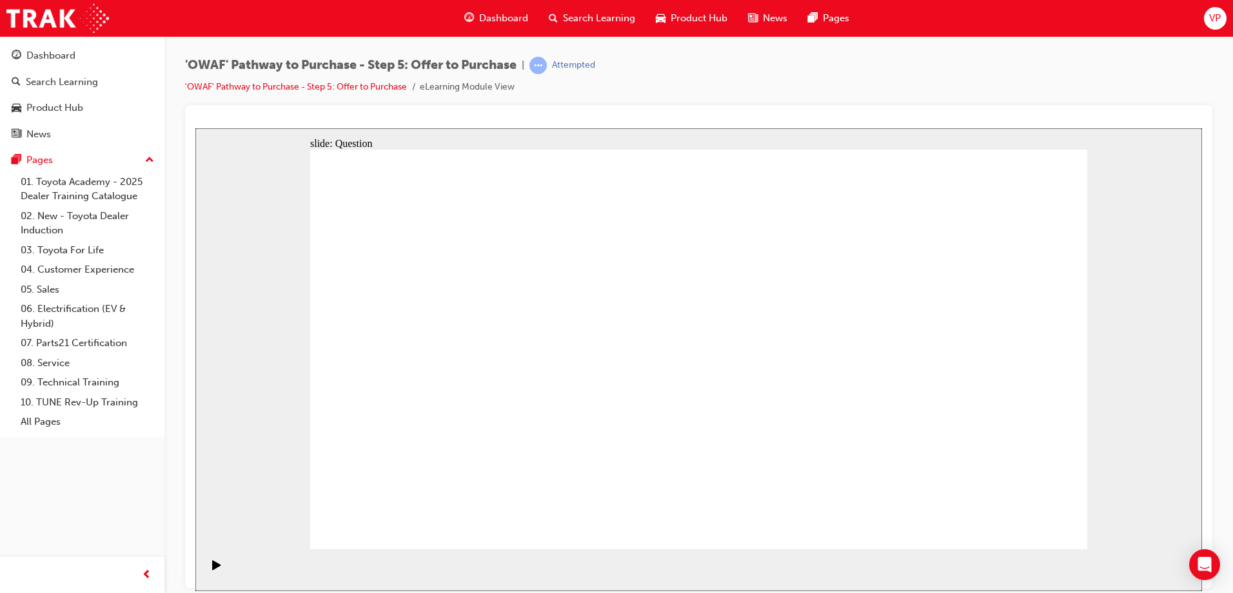
radio input "true"
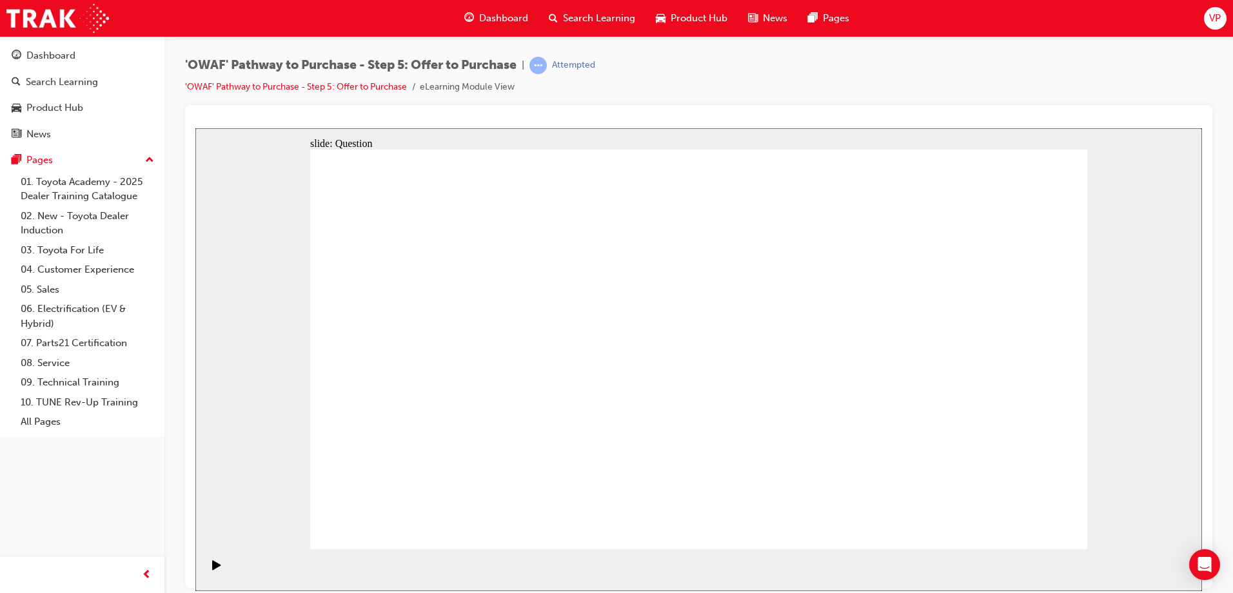
radio input "true"
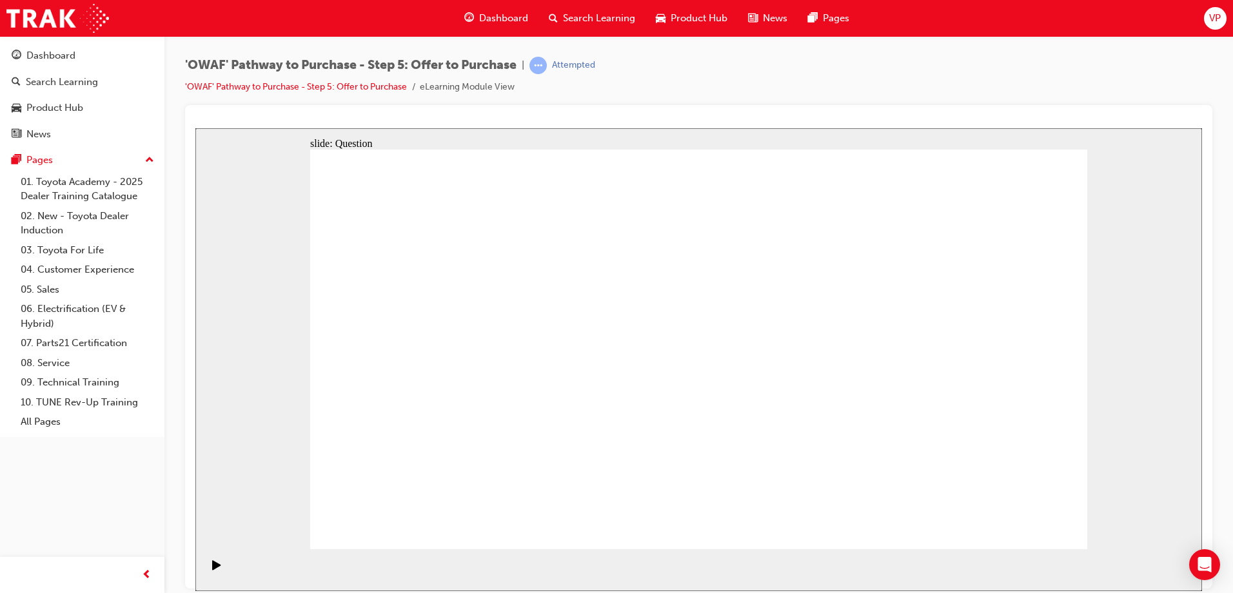
drag, startPoint x: 422, startPoint y: 326, endPoint x: 567, endPoint y: 457, distance: 195.9
drag, startPoint x: 987, startPoint y: 330, endPoint x: 640, endPoint y: 429, distance: 360.7
drag, startPoint x: 535, startPoint y: 330, endPoint x: 815, endPoint y: 437, distance: 300.5
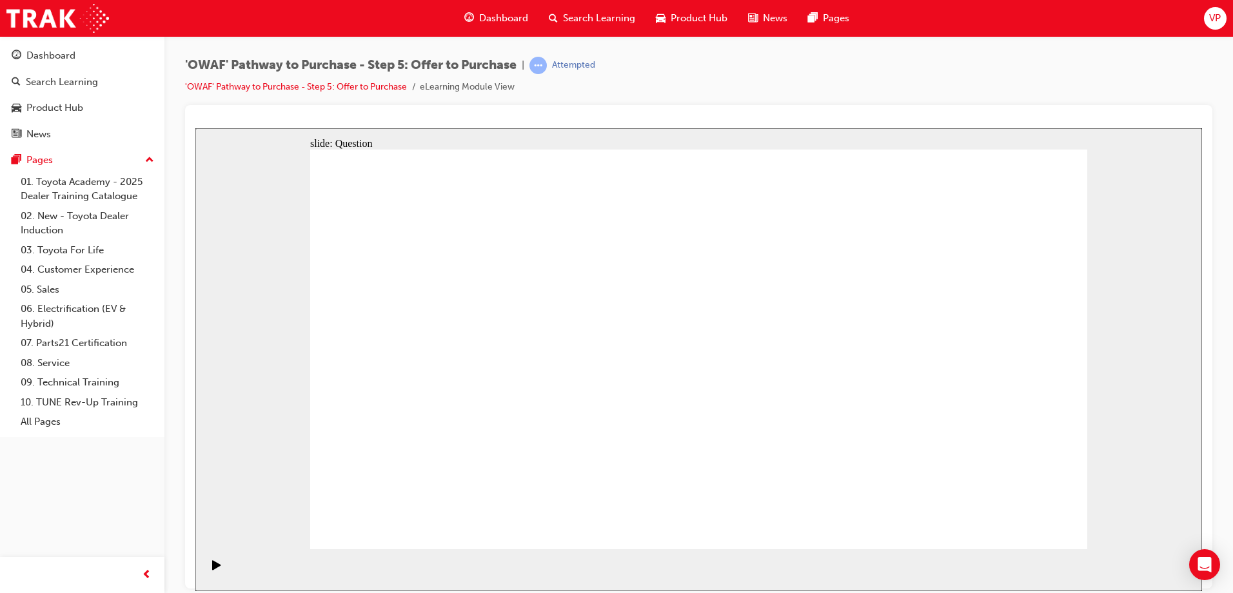
drag, startPoint x: 856, startPoint y: 330, endPoint x: 940, endPoint y: 435, distance: 134.5
drag, startPoint x: 992, startPoint y: 331, endPoint x: 437, endPoint y: 430, distance: 563.3
drag, startPoint x: 419, startPoint y: 327, endPoint x: 635, endPoint y: 439, distance: 243.7
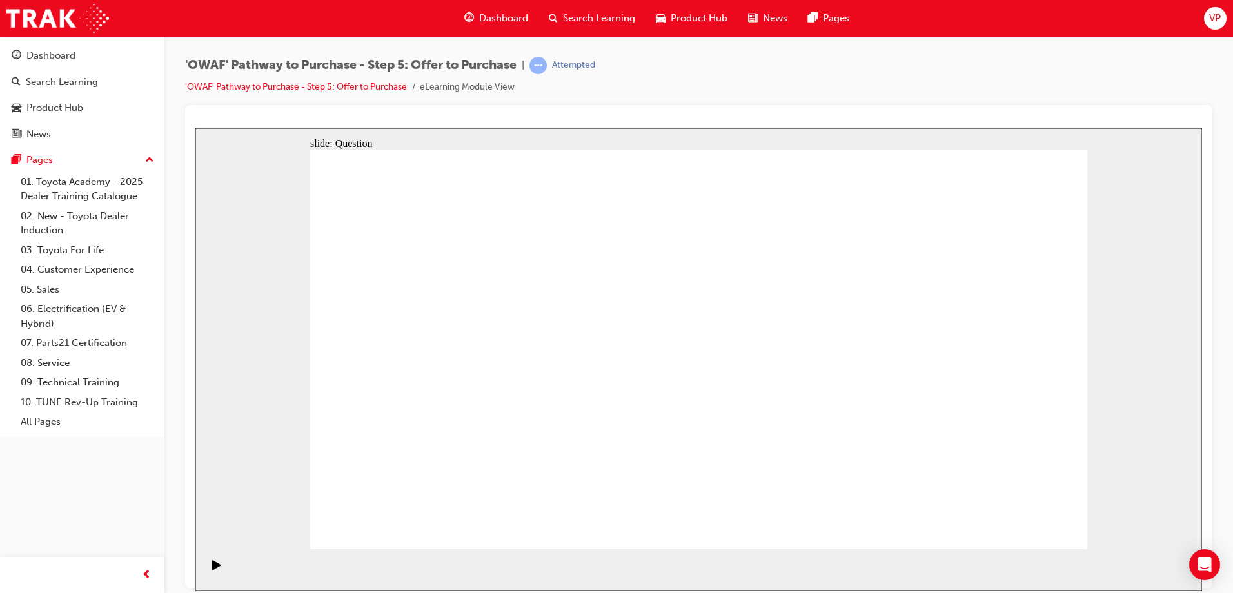
drag, startPoint x: 637, startPoint y: 438, endPoint x: 972, endPoint y: 347, distance: 346.8
drag, startPoint x: 865, startPoint y: 334, endPoint x: 624, endPoint y: 431, distance: 260.1
drag, startPoint x: 425, startPoint y: 328, endPoint x: 796, endPoint y: 430, distance: 385.2
drag, startPoint x: 533, startPoint y: 342, endPoint x: 921, endPoint y: 433, distance: 398.7
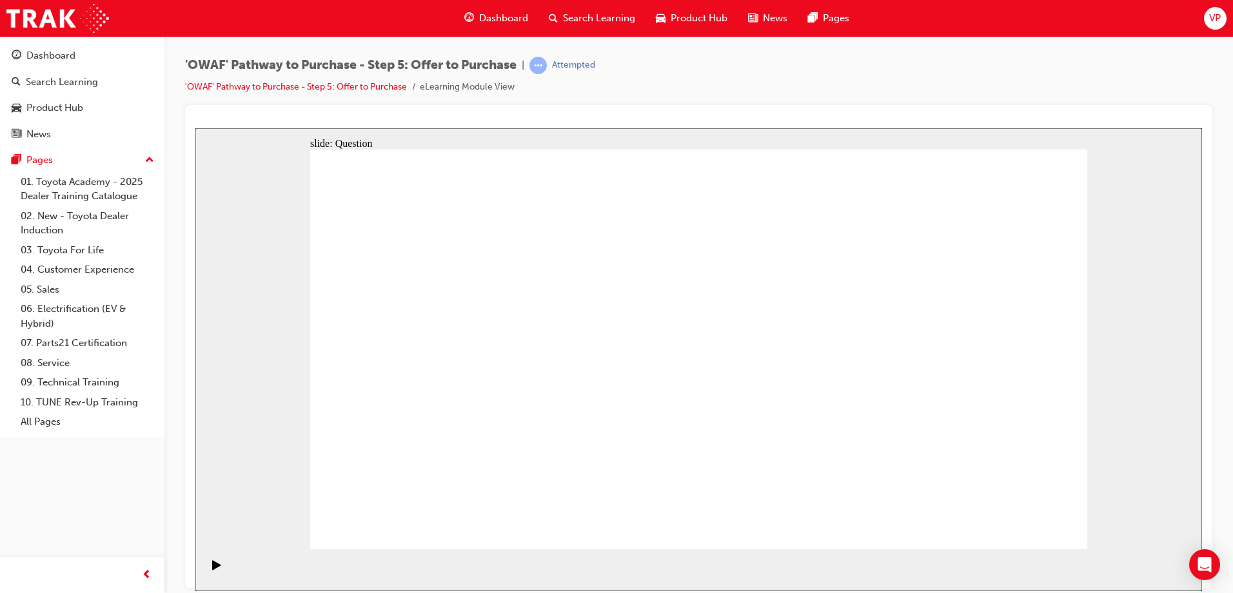
drag, startPoint x: 849, startPoint y: 327, endPoint x: 685, endPoint y: 340, distance: 165.0
drag, startPoint x: 824, startPoint y: 395, endPoint x: 544, endPoint y: 371, distance: 280.9
drag, startPoint x: 1011, startPoint y: 323, endPoint x: 522, endPoint y: 390, distance: 493.4
drag, startPoint x: 963, startPoint y: 387, endPoint x: 642, endPoint y: 384, distance: 321.8
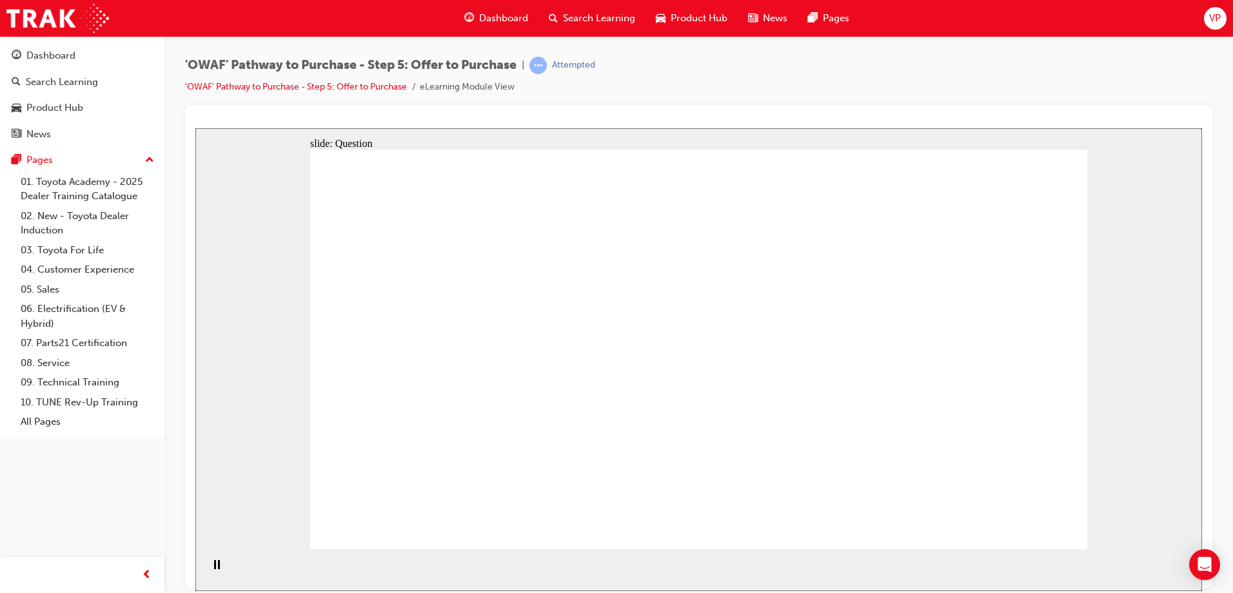
drag, startPoint x: 853, startPoint y: 450, endPoint x: 499, endPoint y: 449, distance: 354.0
drag, startPoint x: 933, startPoint y: 451, endPoint x: 736, endPoint y: 475, distance: 198.1
drag, startPoint x: 400, startPoint y: 408, endPoint x: 478, endPoint y: 416, distance: 78.4
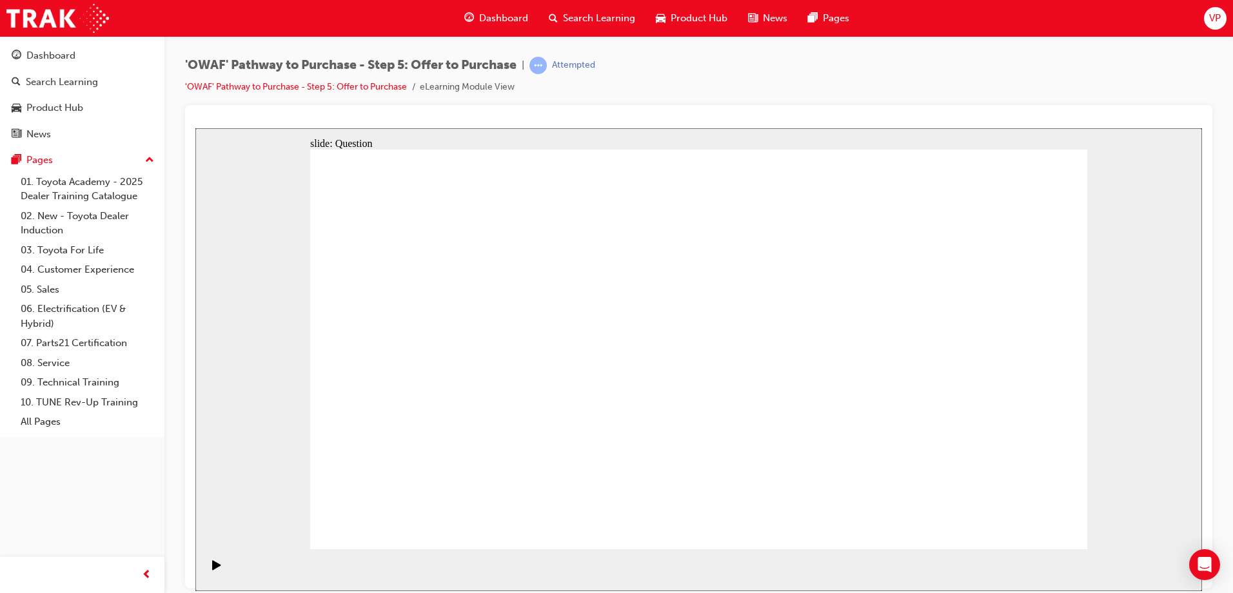
checkbox input "true"
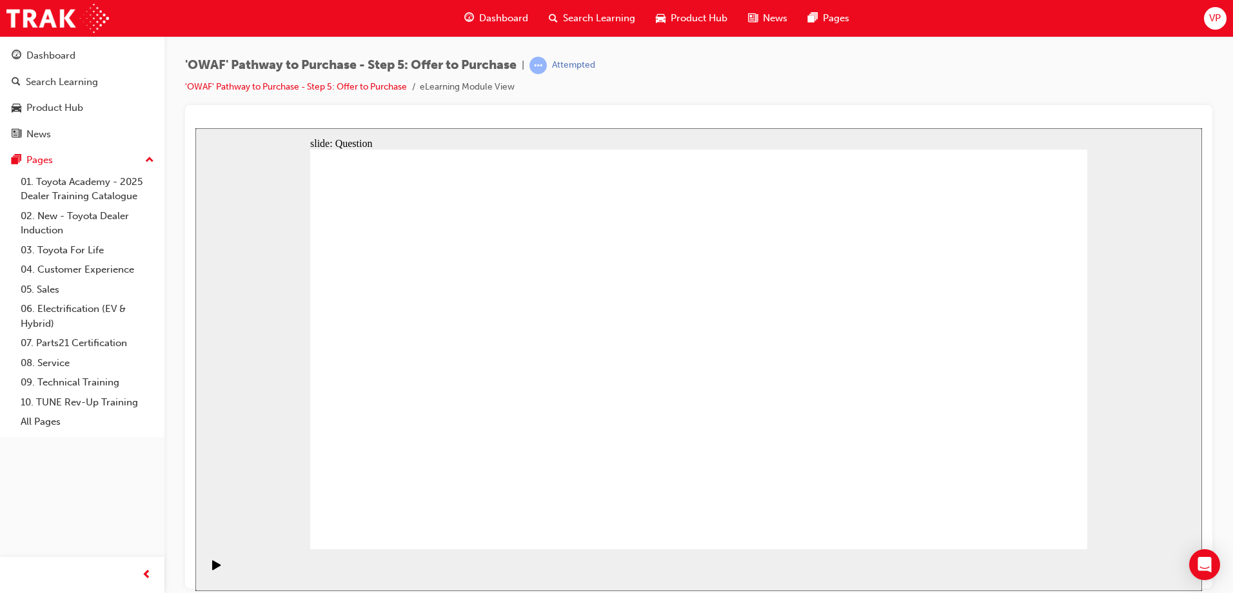
checkbox input "true"
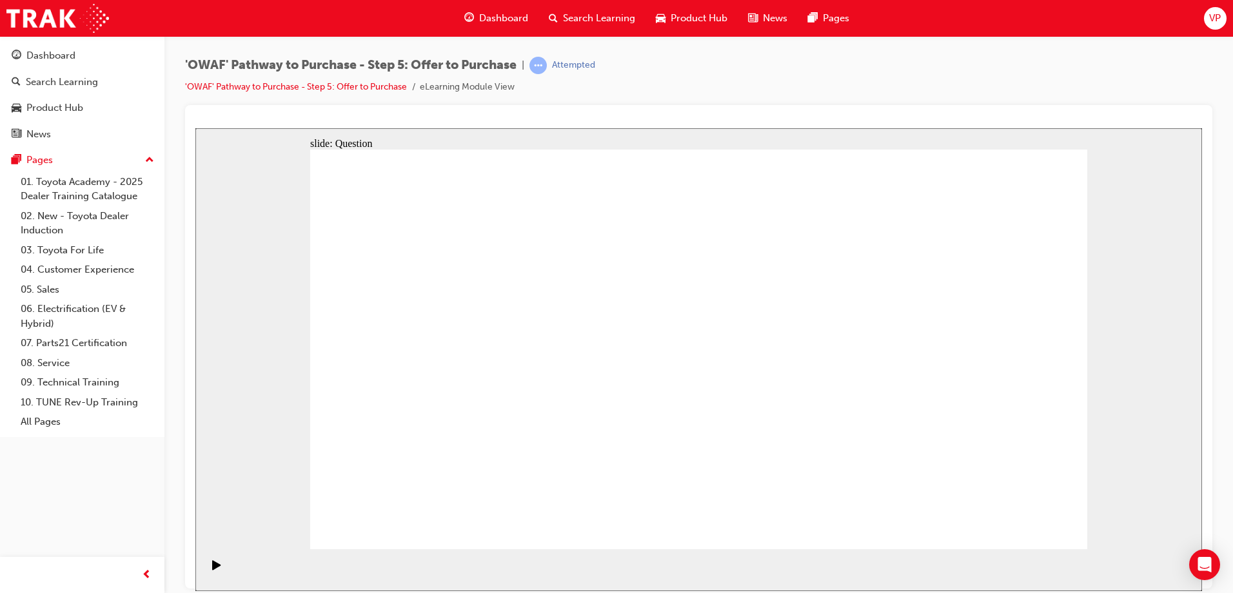
radio input "true"
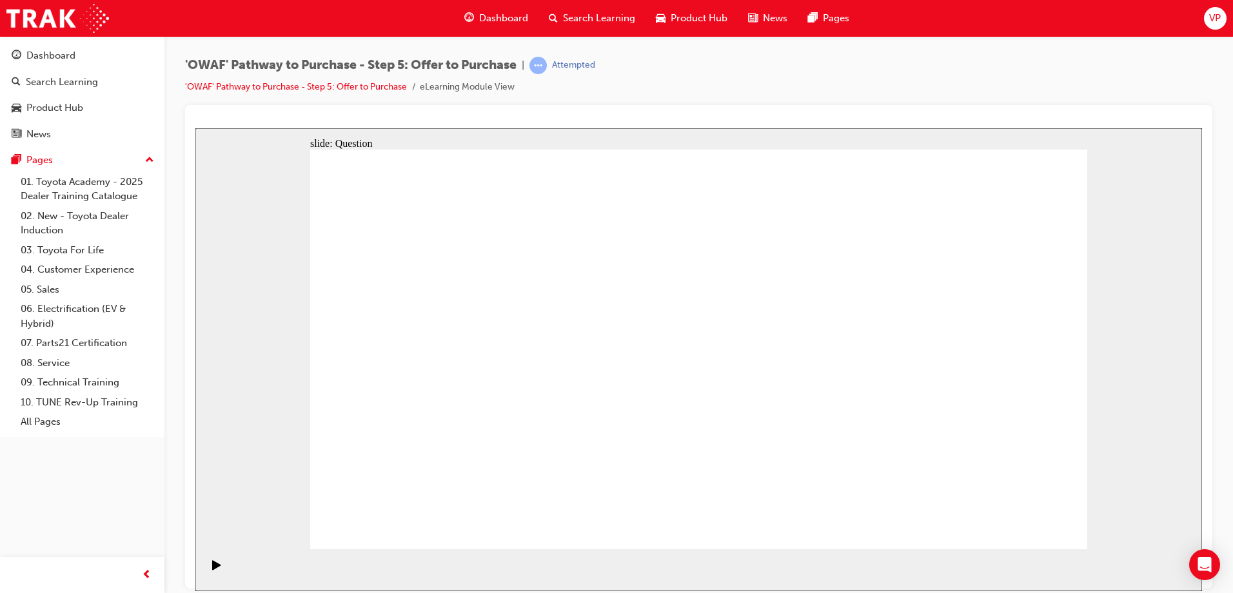
click at [577, 17] on span "Search Learning" at bounding box center [599, 18] width 72 height 15
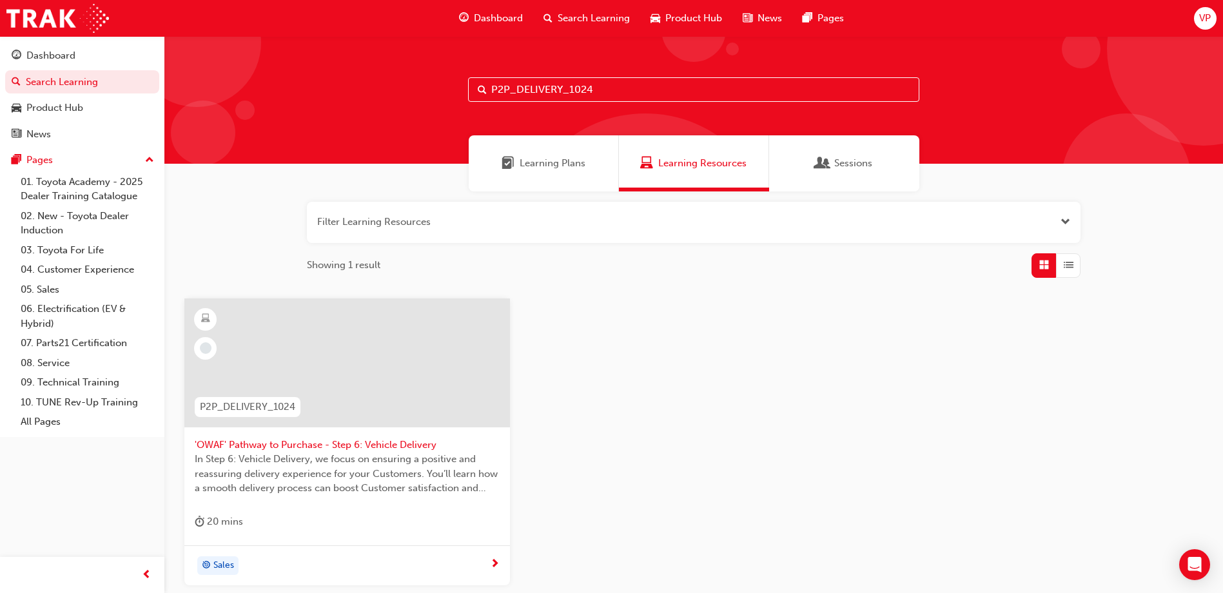
click at [628, 78] on input "P2P_DELIVERY_1024" at bounding box center [693, 89] width 451 height 25
type input "P"
type input "P2P_FOLLOW_1024"
click at [322, 368] on div at bounding box center [347, 363] width 326 height 129
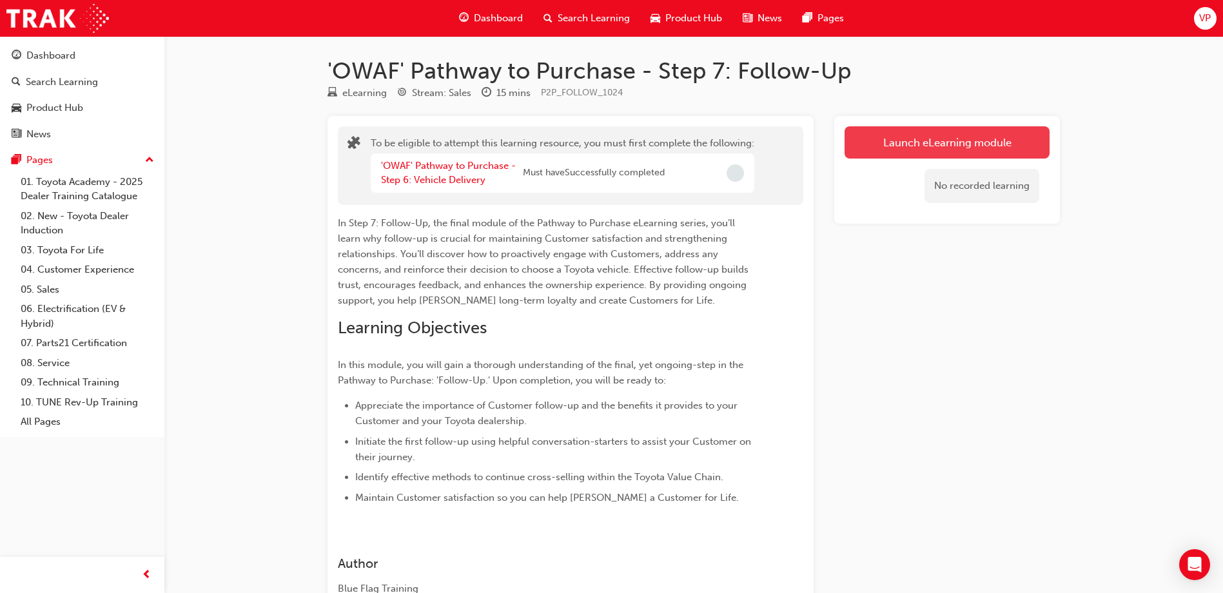
click at [960, 141] on button "Launch eLearning module" at bounding box center [947, 142] width 205 height 32
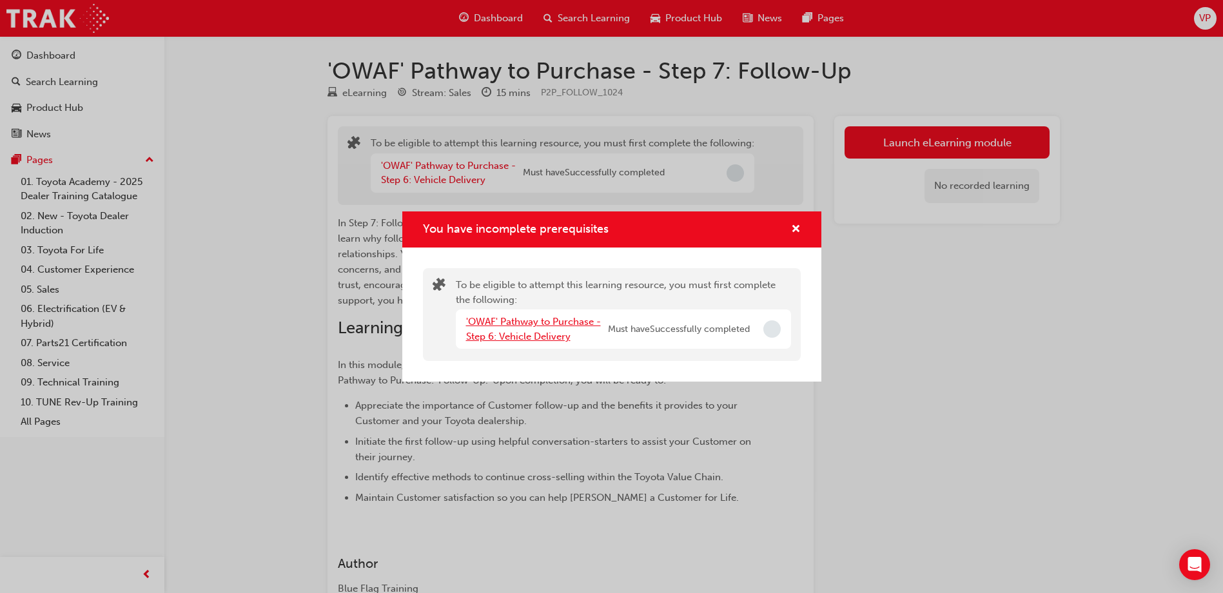
click at [550, 337] on link "'OWAF' Pathway to Purchase - Step 6: Vehicle Delivery" at bounding box center [533, 329] width 135 height 26
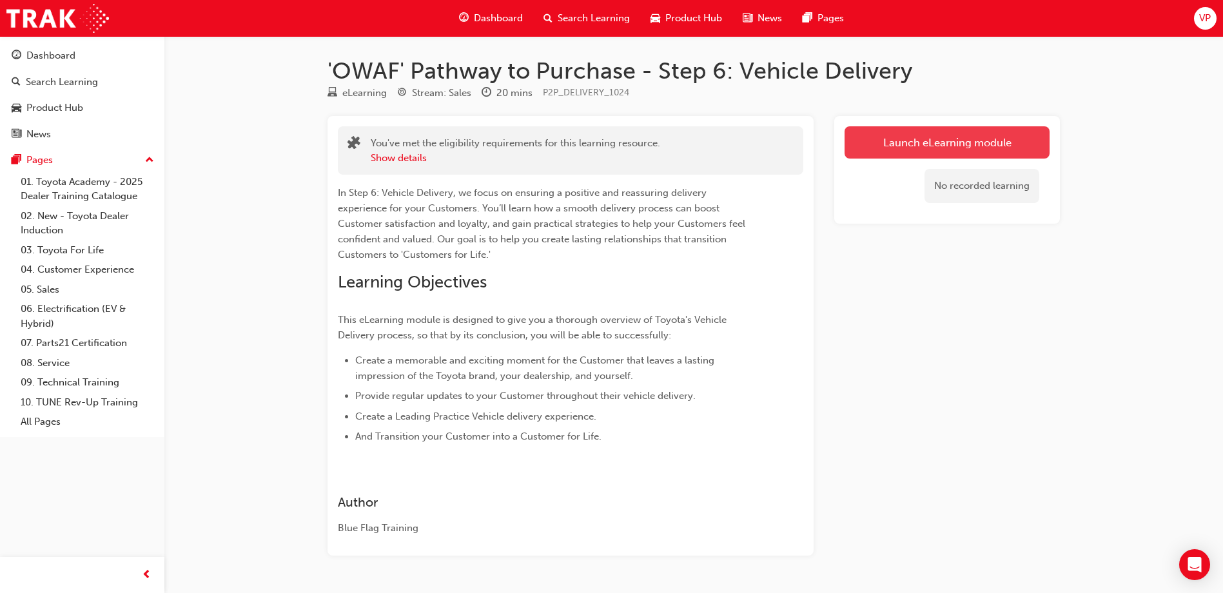
click at [933, 139] on link "Launch eLearning module" at bounding box center [947, 142] width 205 height 32
